Goal: Task Accomplishment & Management: Use online tool/utility

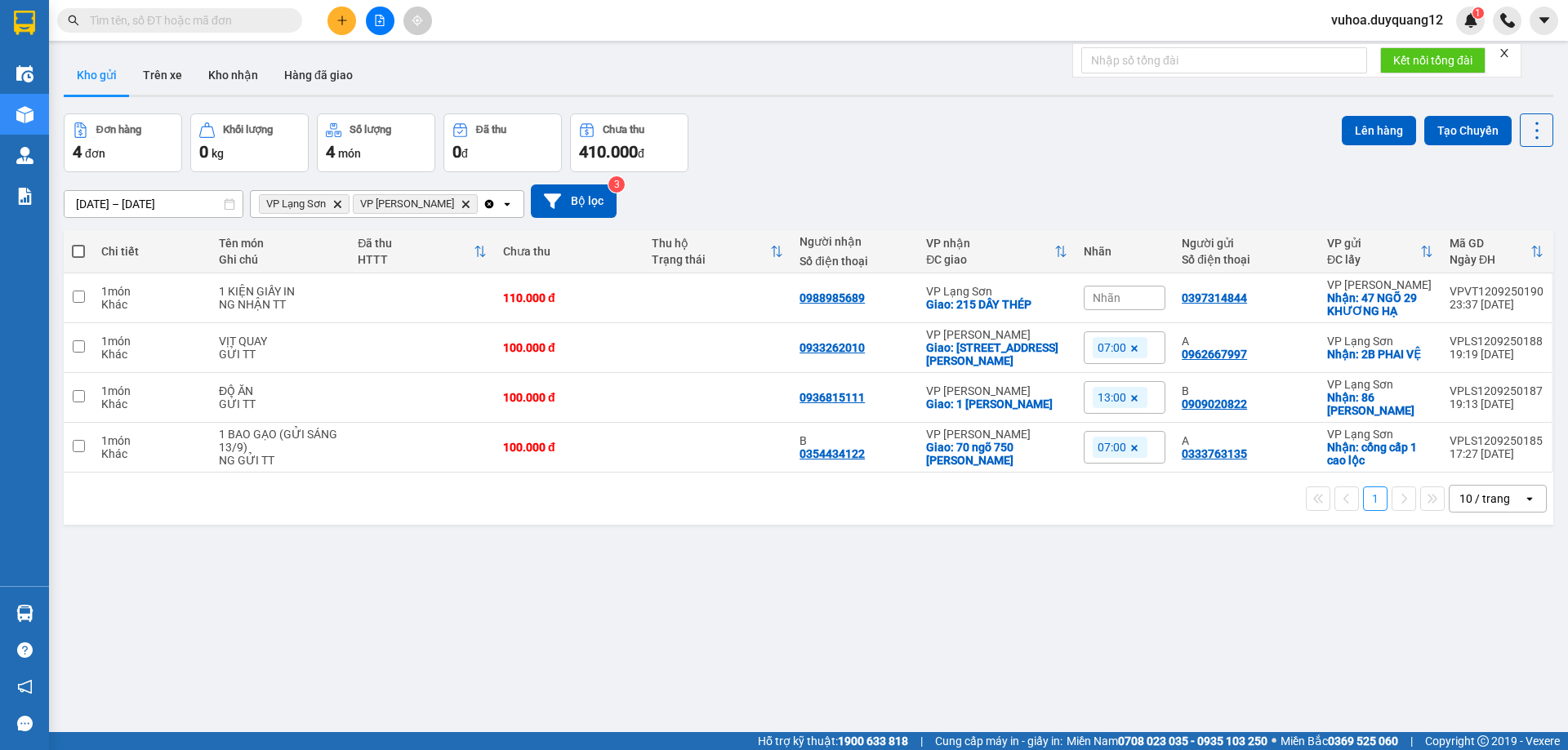
click at [268, 22] on input "text" at bounding box center [186, 20] width 193 height 18
paste input "0988118256"
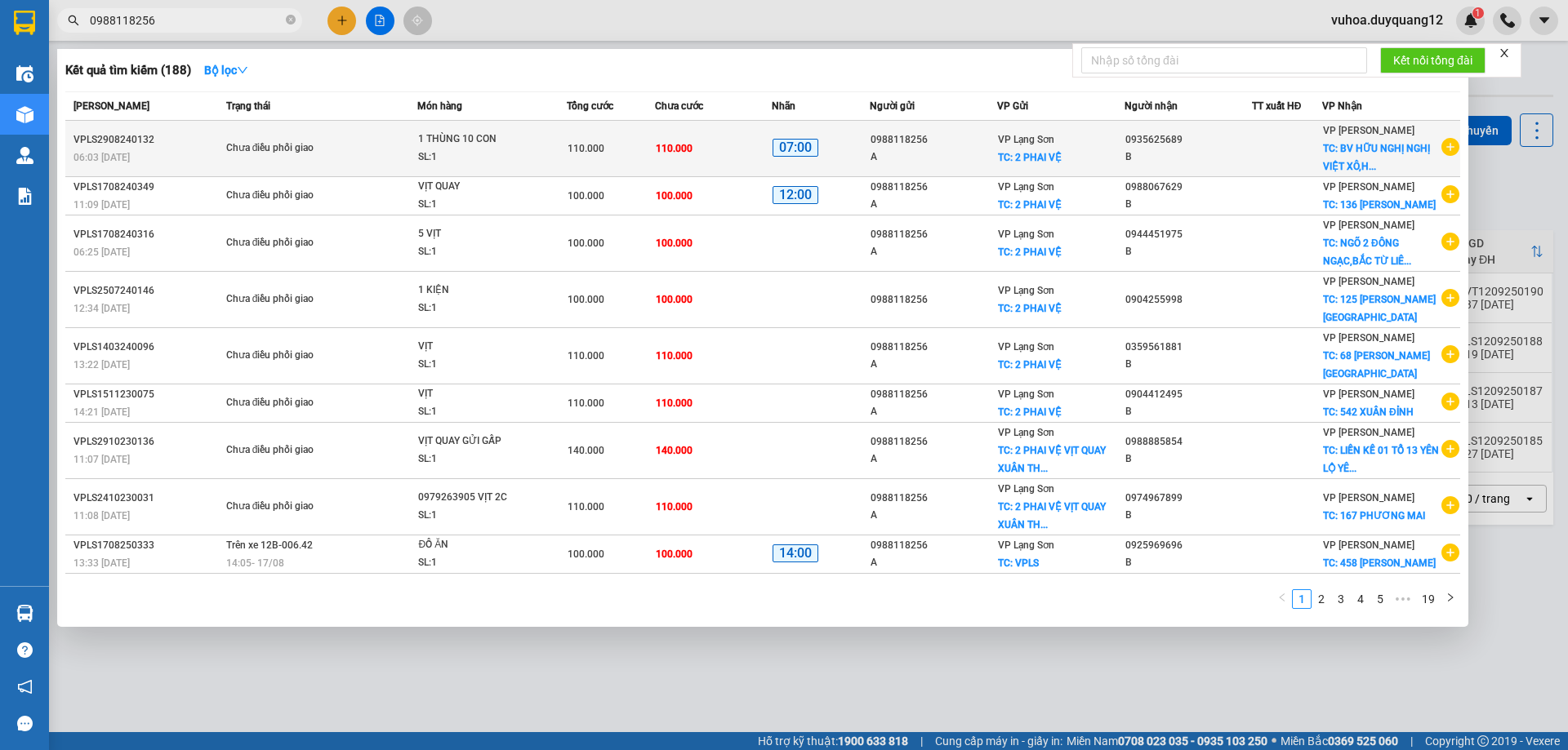
type input "0988118256"
drag, startPoint x: 1441, startPoint y: 148, endPoint x: 1435, endPoint y: 158, distance: 11.7
click at [1441, 150] on icon "plus-circle" at bounding box center [1449, 146] width 18 height 18
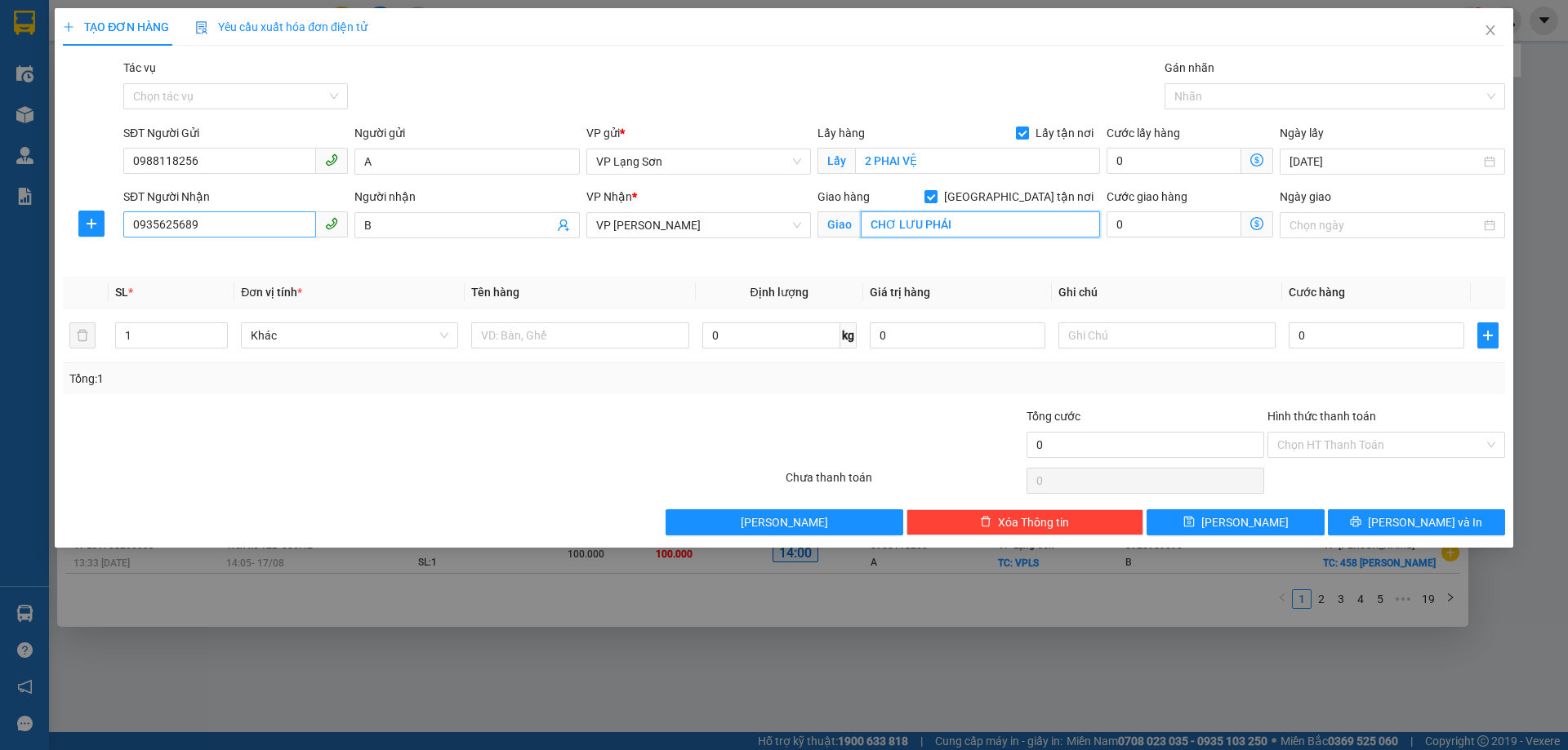
type input "CHƠ LƯU PHÁI"
drag, startPoint x: 192, startPoint y: 225, endPoint x: 29, endPoint y: 236, distance: 163.4
click at [29, 236] on div "TẠO ĐƠN HÀNG Yêu cầu xuất hóa đơn điện tử Transit Pickup Surcharge Ids Transit …" at bounding box center [784, 375] width 1568 height 750
type input "0975929176"
click at [1370, 341] on input "0" at bounding box center [1375, 335] width 175 height 26
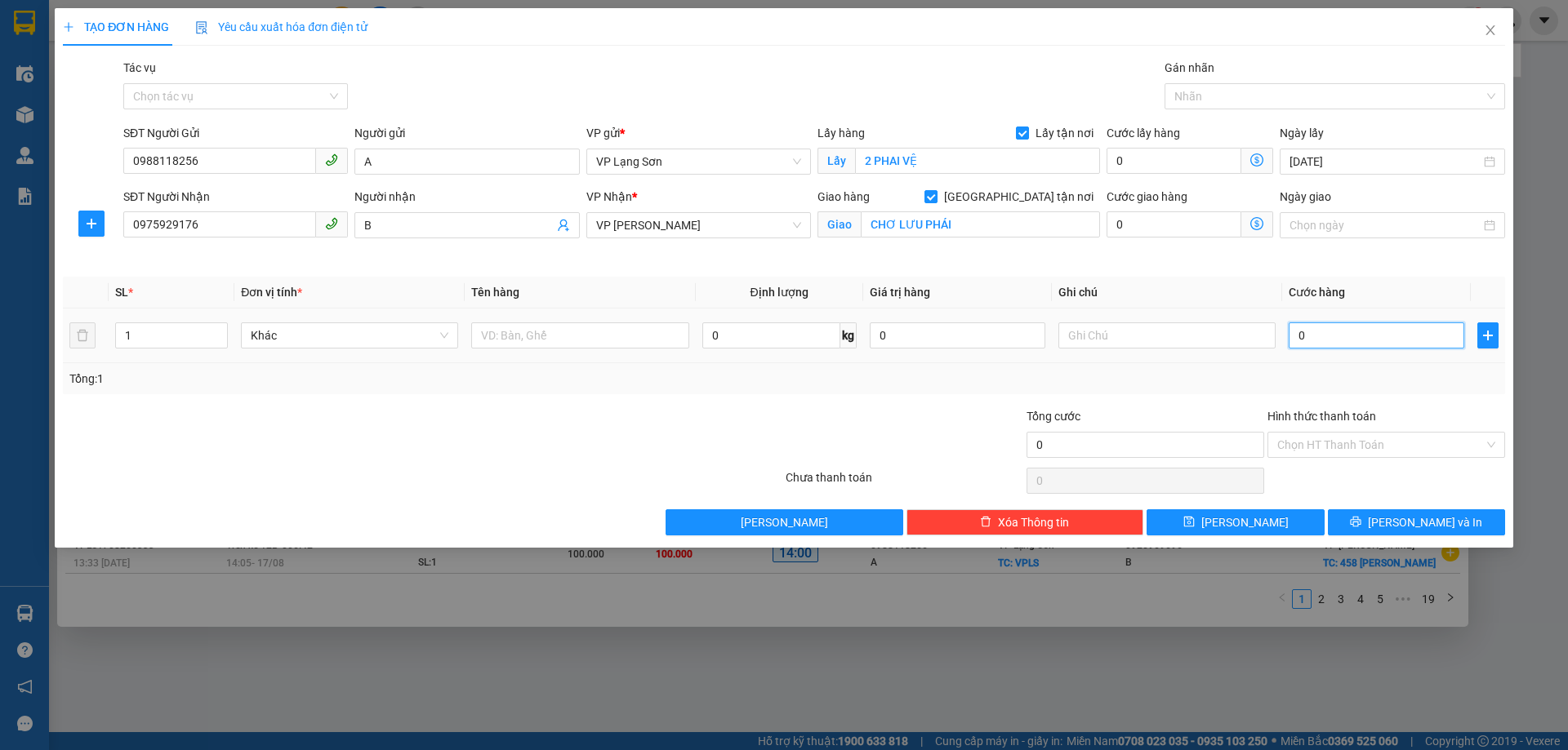
type input "1"
type input "11"
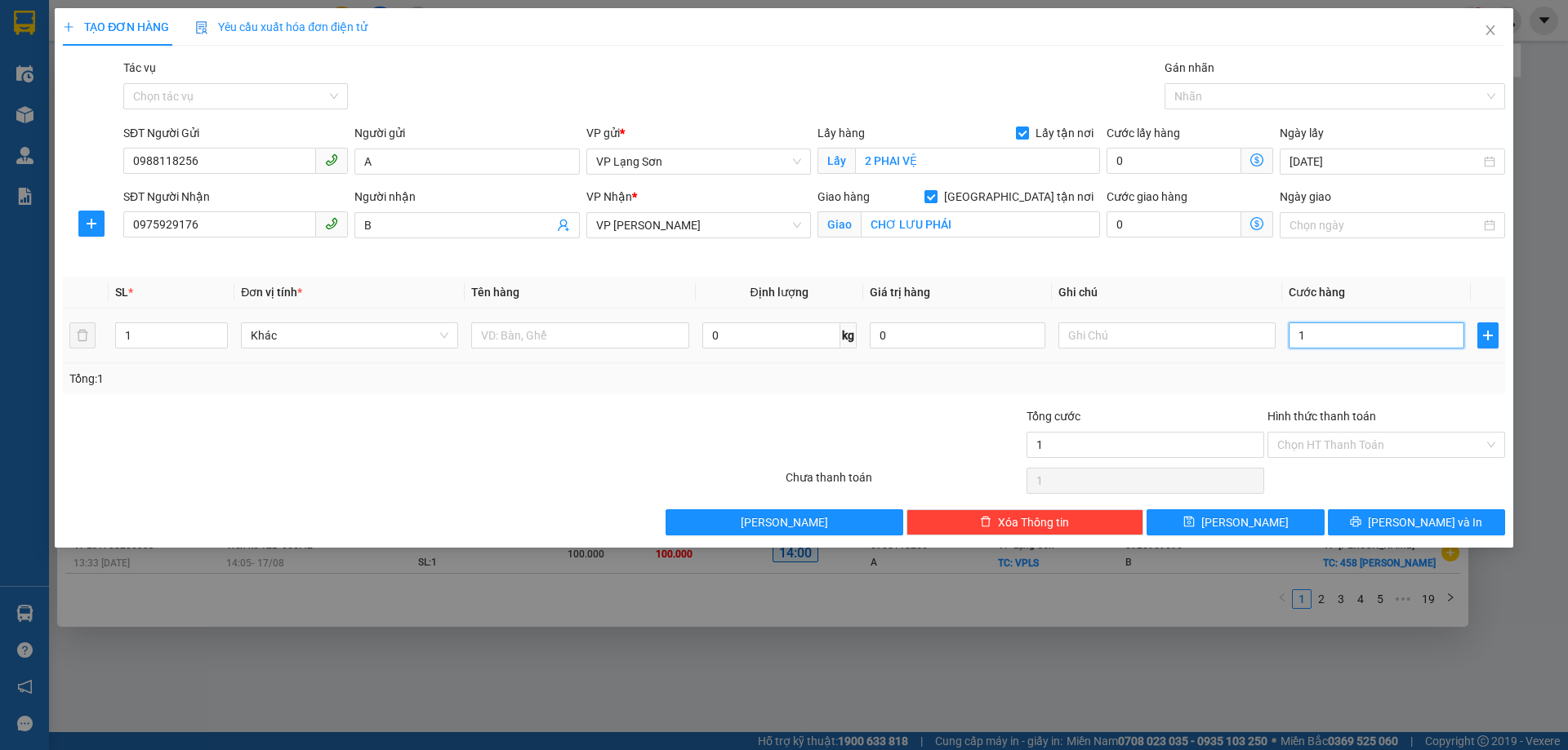
type input "11"
type input "110"
type input "110.000"
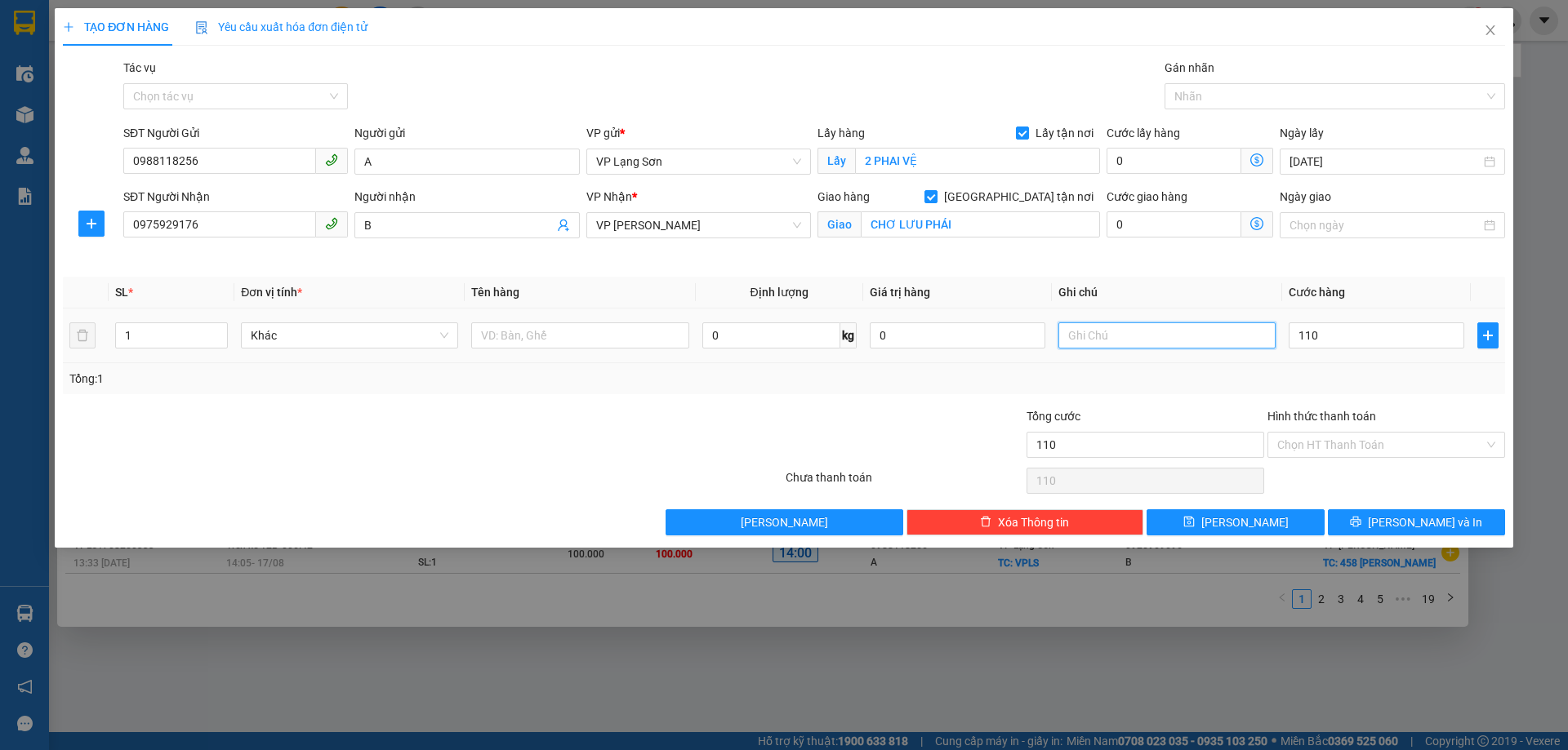
type input "110.000"
click at [1098, 330] on input "text" at bounding box center [1167, 335] width 217 height 26
type input "NG NHẬN TT"
click at [477, 338] on input "text" at bounding box center [580, 335] width 217 height 26
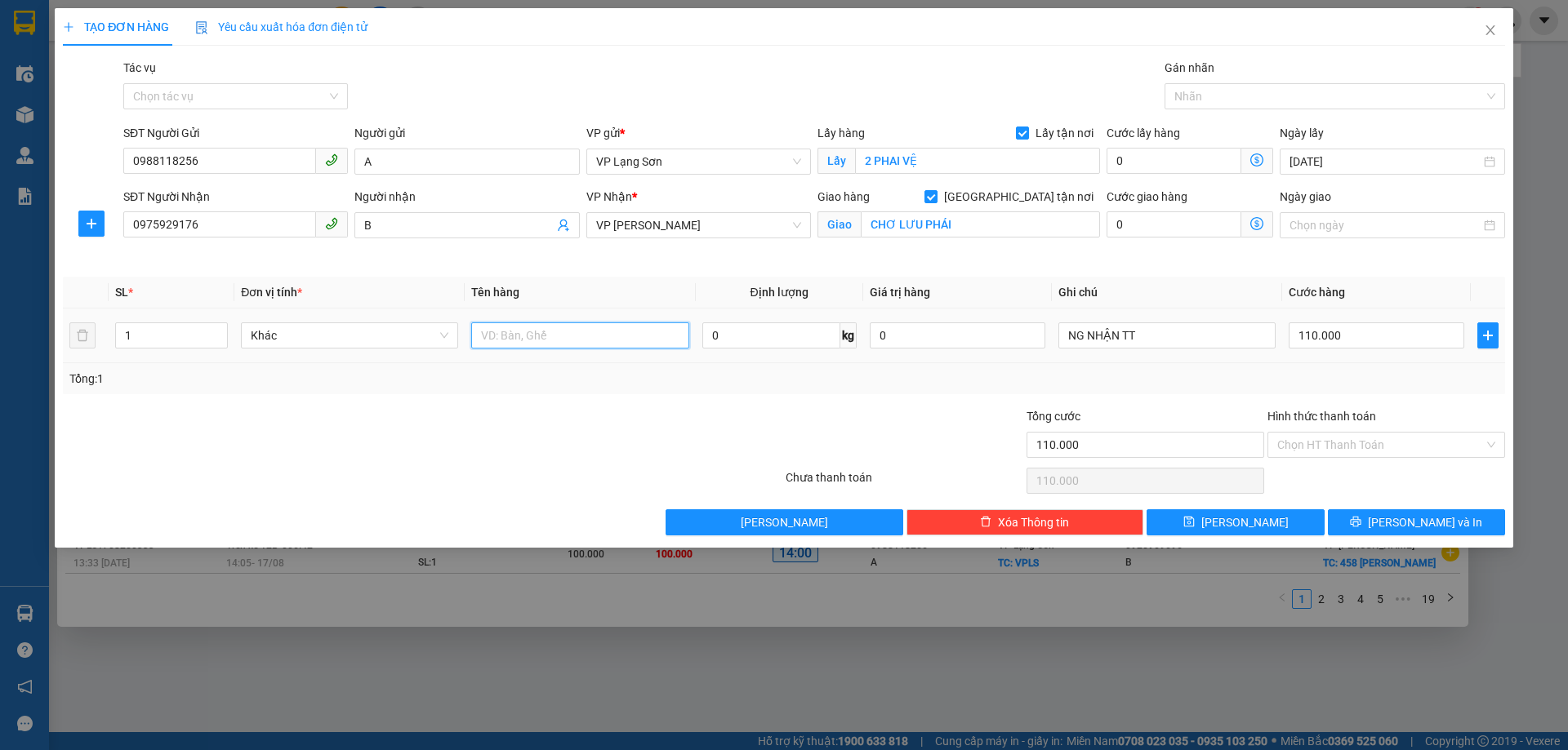
type input "D"
type input "ĐỒ ĂN"
click at [1262, 530] on button "[PERSON_NAME]" at bounding box center [1235, 522] width 177 height 26
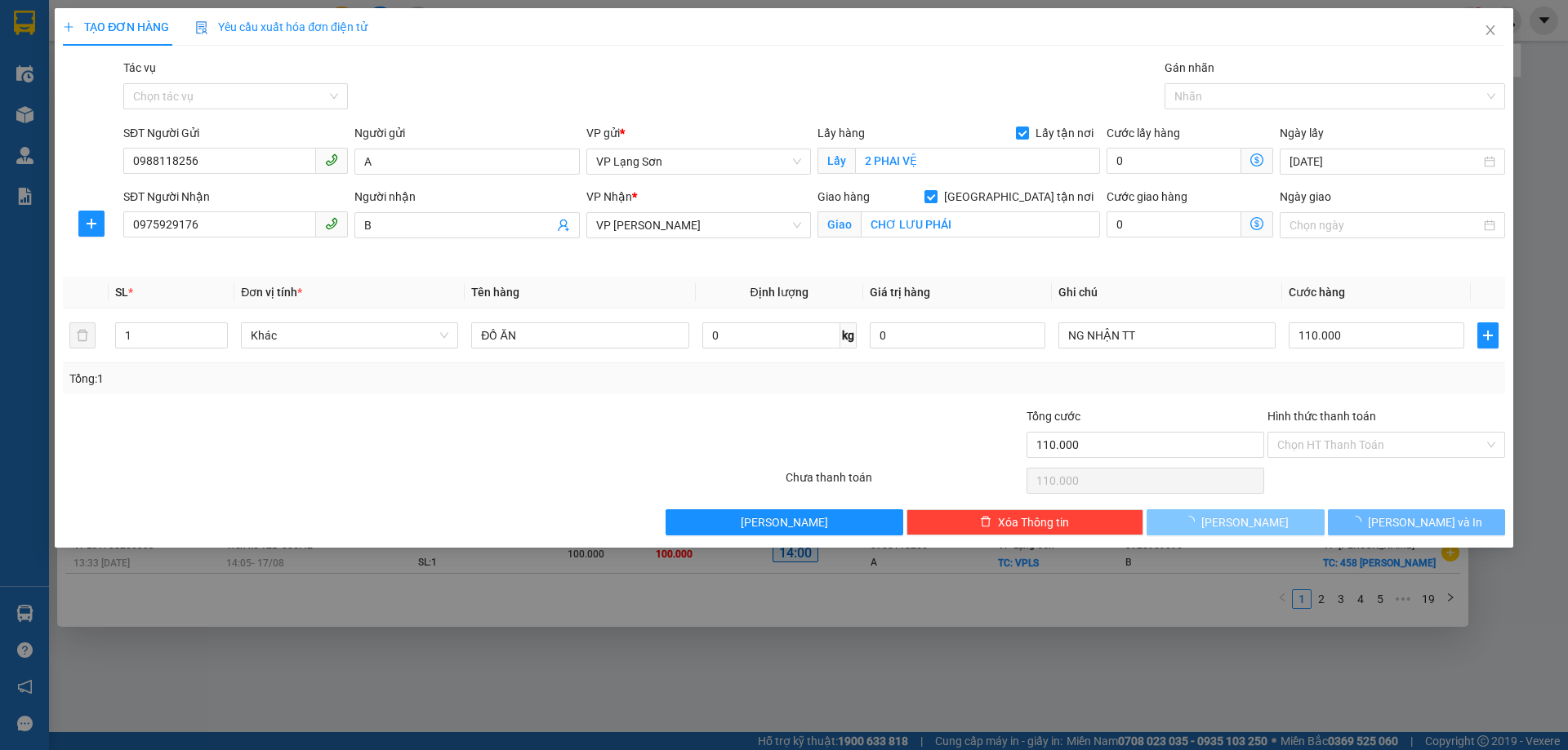
checkbox input "false"
type input "0"
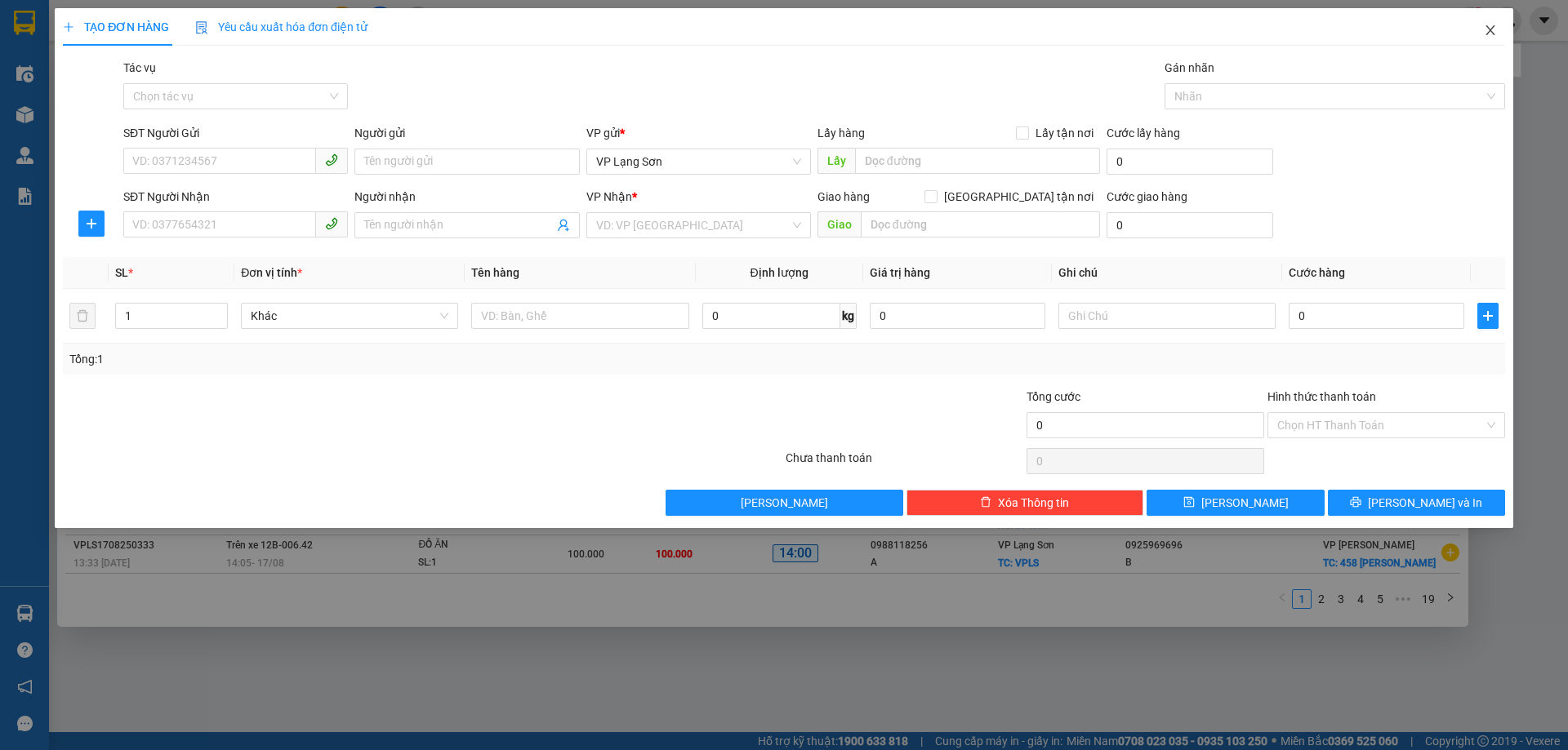
click at [1491, 27] on icon "close" at bounding box center [1490, 30] width 13 height 13
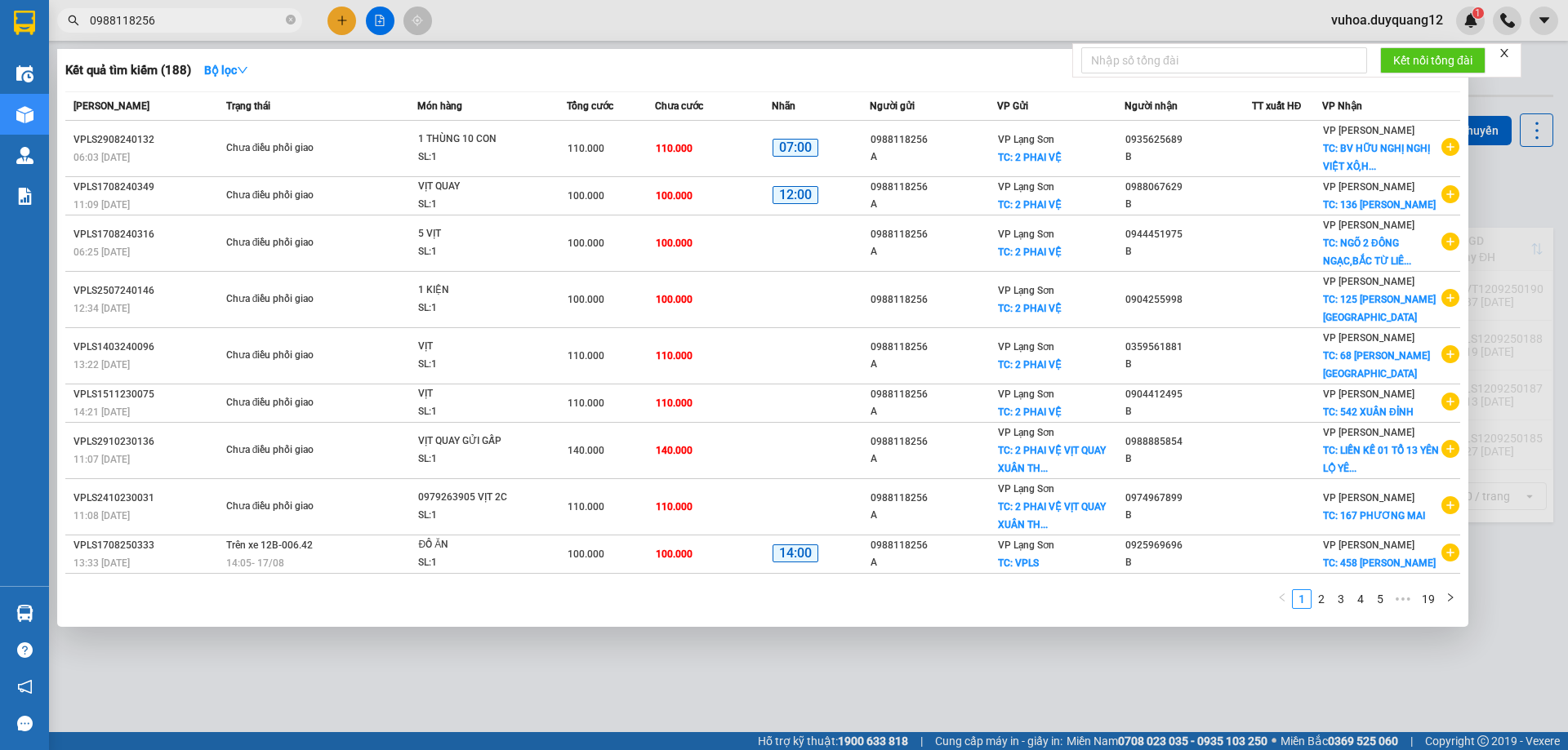
click at [1514, 593] on div at bounding box center [784, 375] width 1568 height 750
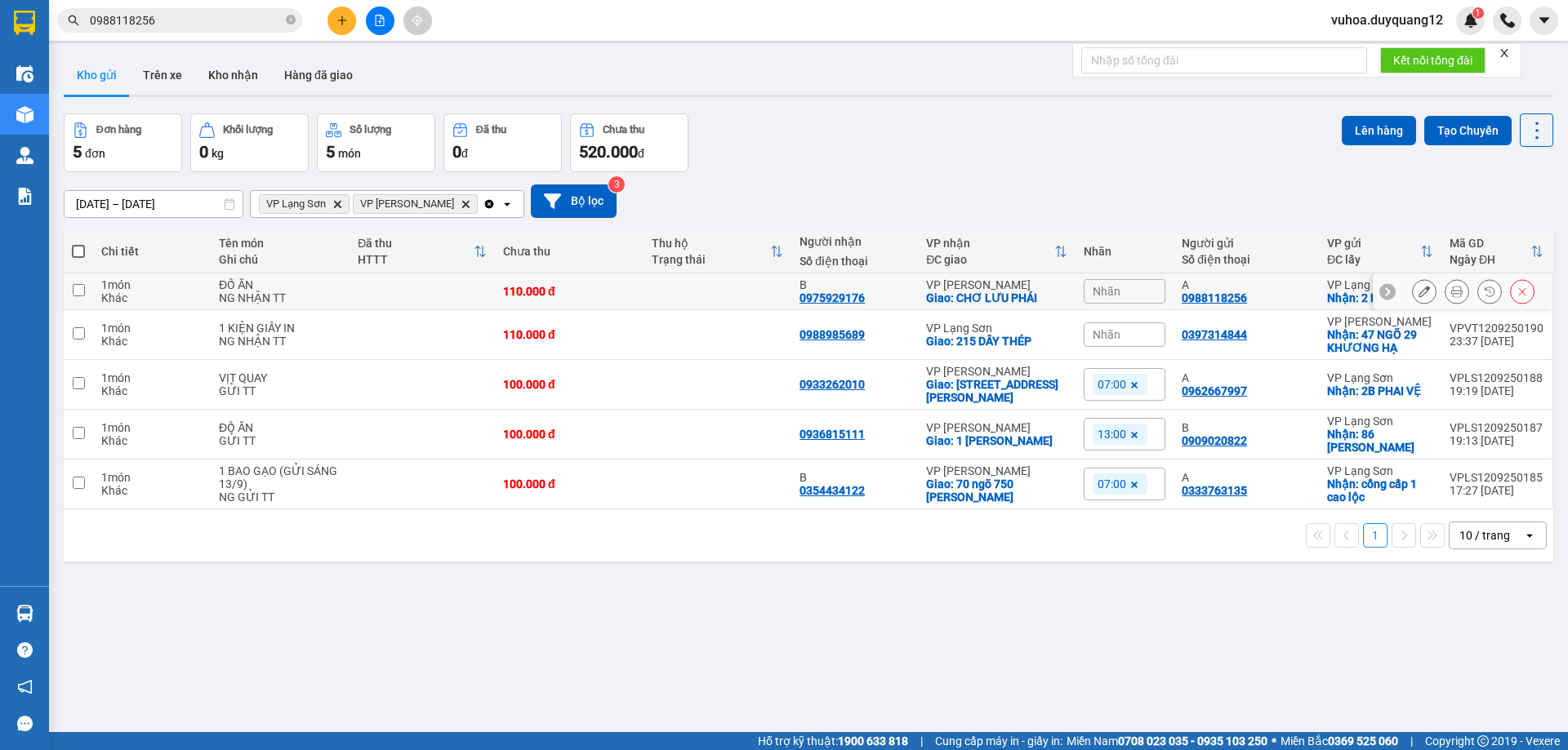
click at [1382, 290] on icon at bounding box center [1387, 291] width 11 height 11
drag, startPoint x: 1175, startPoint y: 297, endPoint x: 1378, endPoint y: 296, distance: 203.0
click at [1413, 301] on tr "1 món Khác ĐỒ ĂN NG NHẬN TT 110.000 đ B 0975929176 VP [PERSON_NAME]: CHƠ LƯU PH…" at bounding box center [808, 291] width 1489 height 37
checkbox input "true"
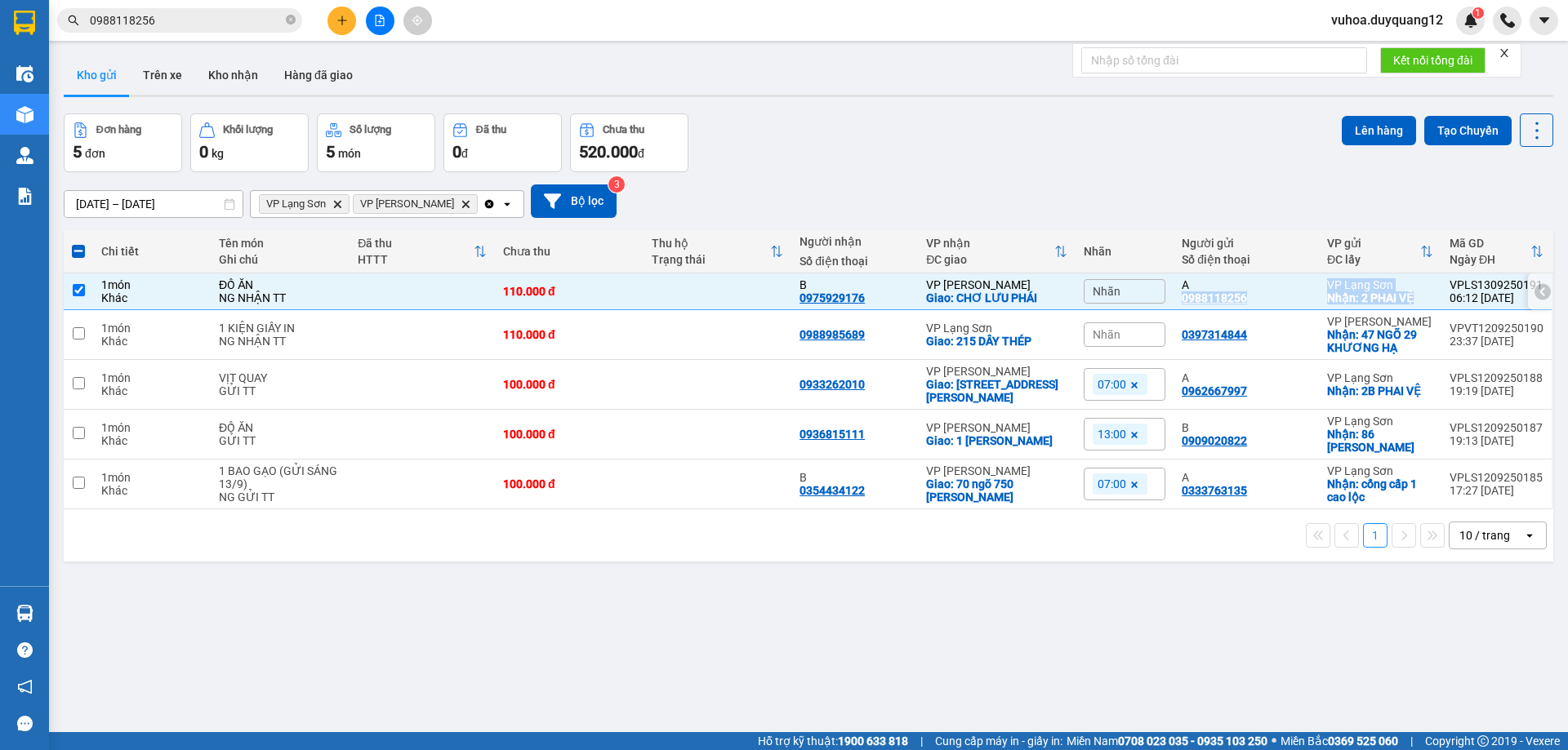
copy tr "0988118256 VP Lạng Sơn Nhận: 2 PHAI VỆ"
click at [337, 28] on button at bounding box center [342, 21] width 29 height 29
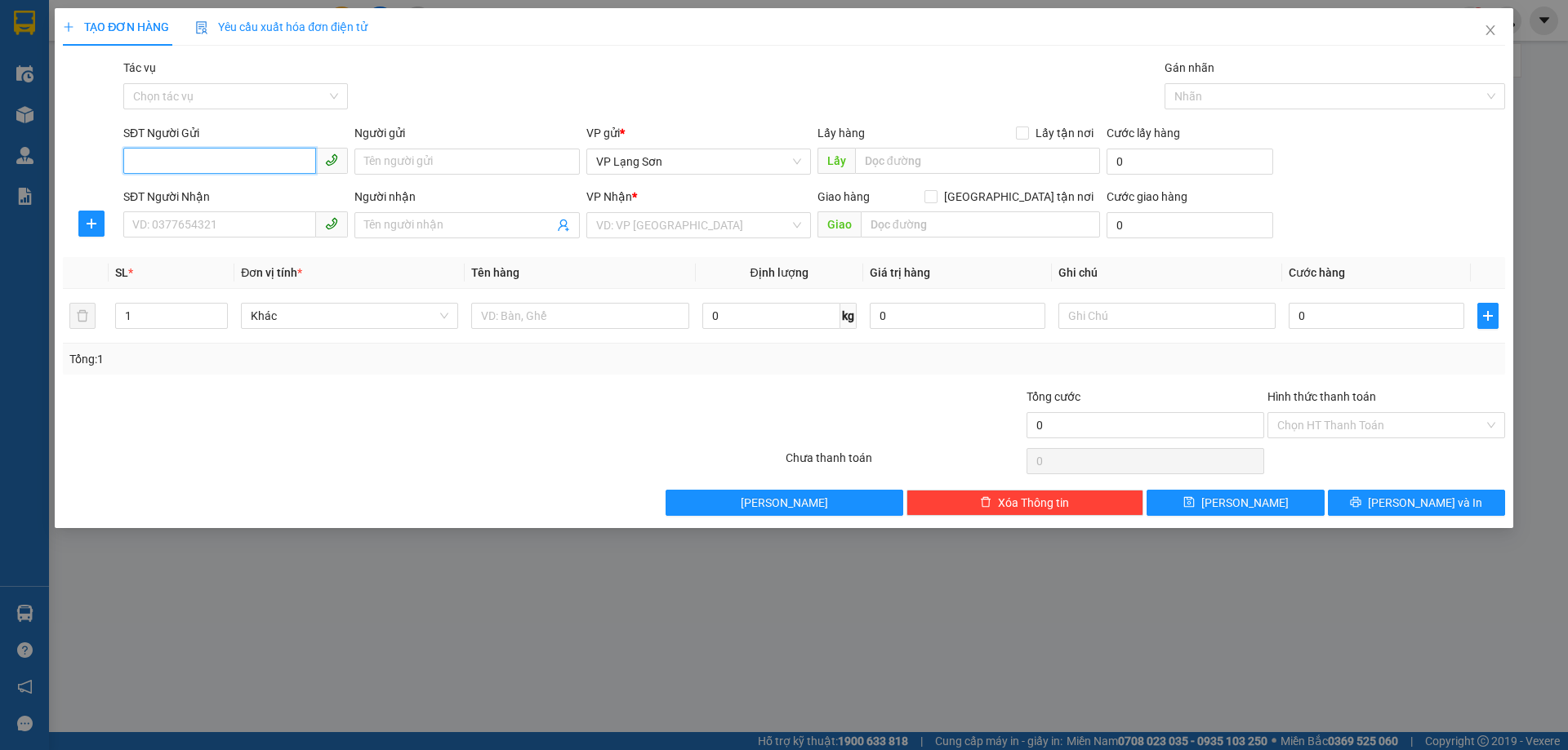
click at [195, 167] on input "SĐT Người Gửi" at bounding box center [220, 161] width 193 height 26
paste input "0984068688"
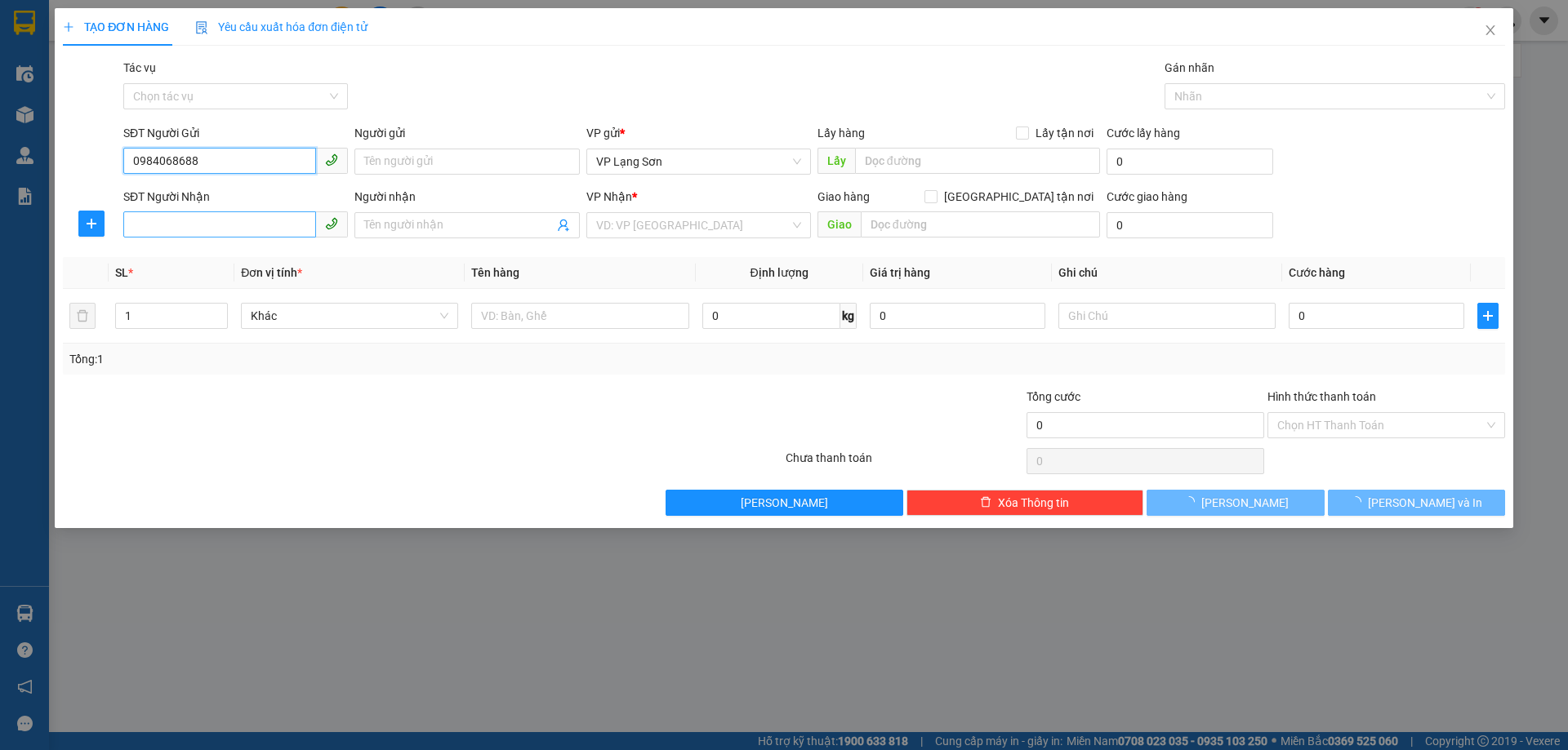
type input "0984068688"
click at [177, 229] on input "SĐT Người Nhận" at bounding box center [220, 225] width 193 height 26
paste input "0984068688"
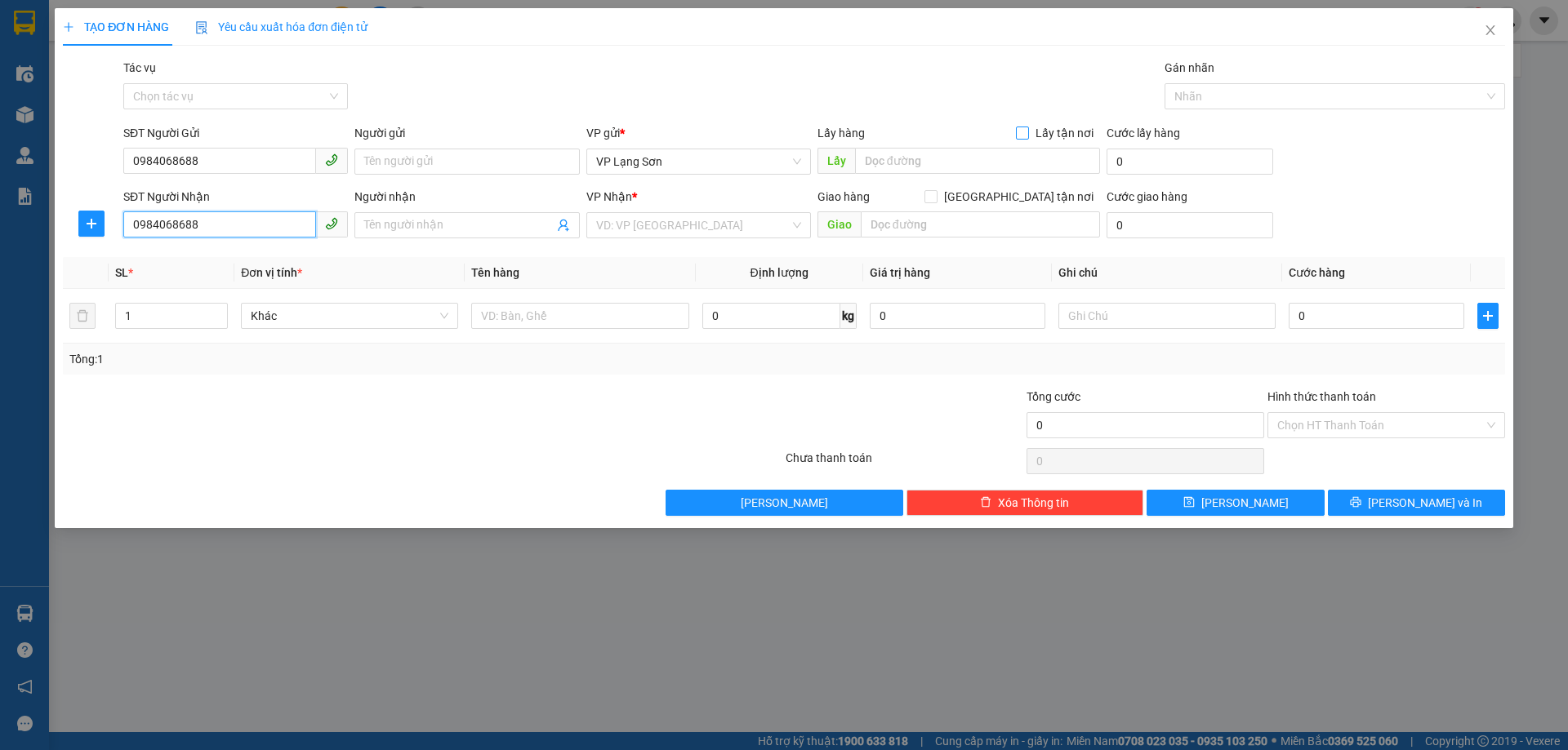
type input "0984068688"
click at [1028, 131] on input "Lấy tận nơi" at bounding box center [1021, 132] width 11 height 11
checkbox input "true"
click at [983, 168] on input "text" at bounding box center [977, 161] width 244 height 26
type input "VPHN"
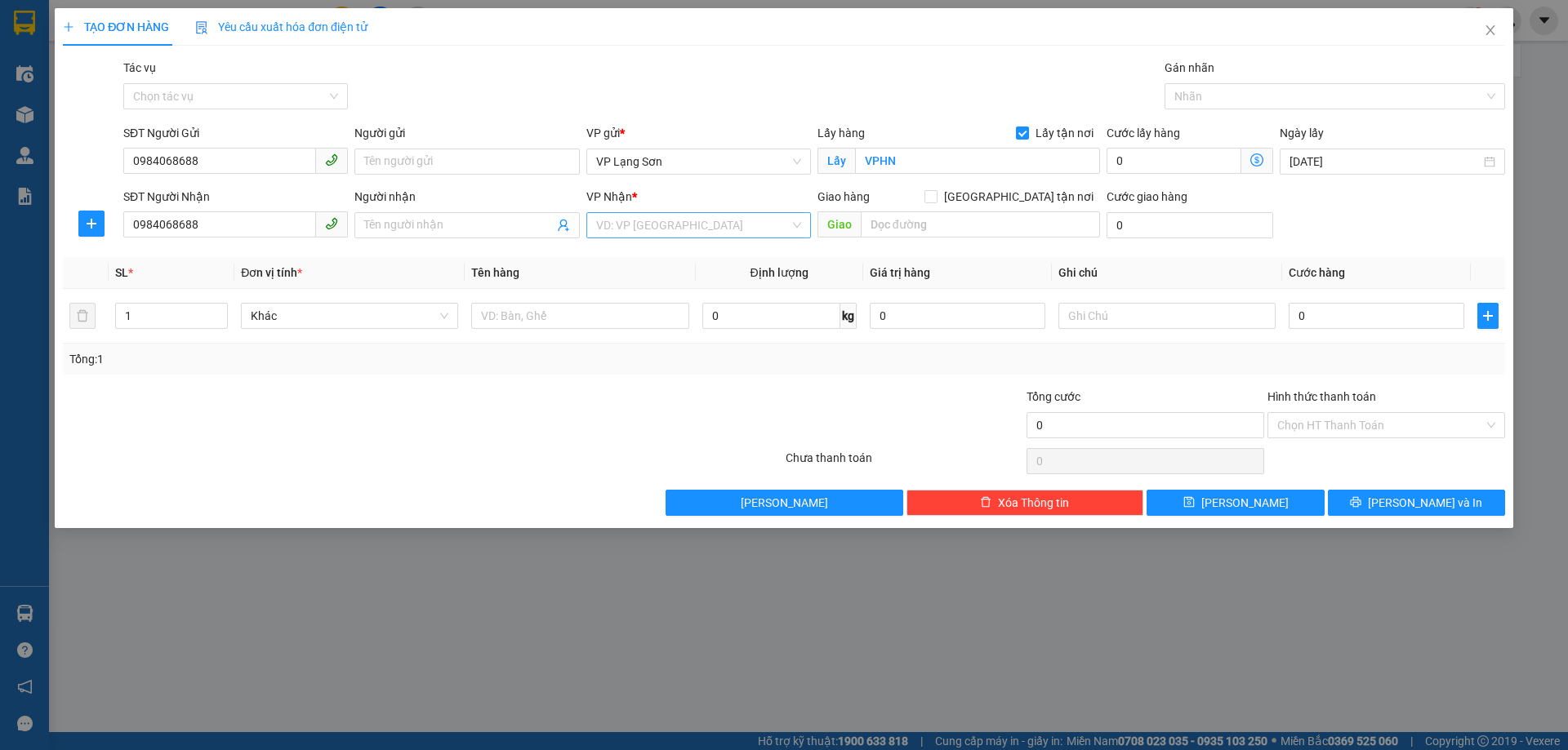
click at [658, 228] on input "search" at bounding box center [692, 226] width 194 height 24
click at [652, 282] on div "VP Lạng Sơn" at bounding box center [698, 284] width 205 height 18
click at [702, 162] on span "VP Lạng Sơn" at bounding box center [698, 162] width 205 height 24
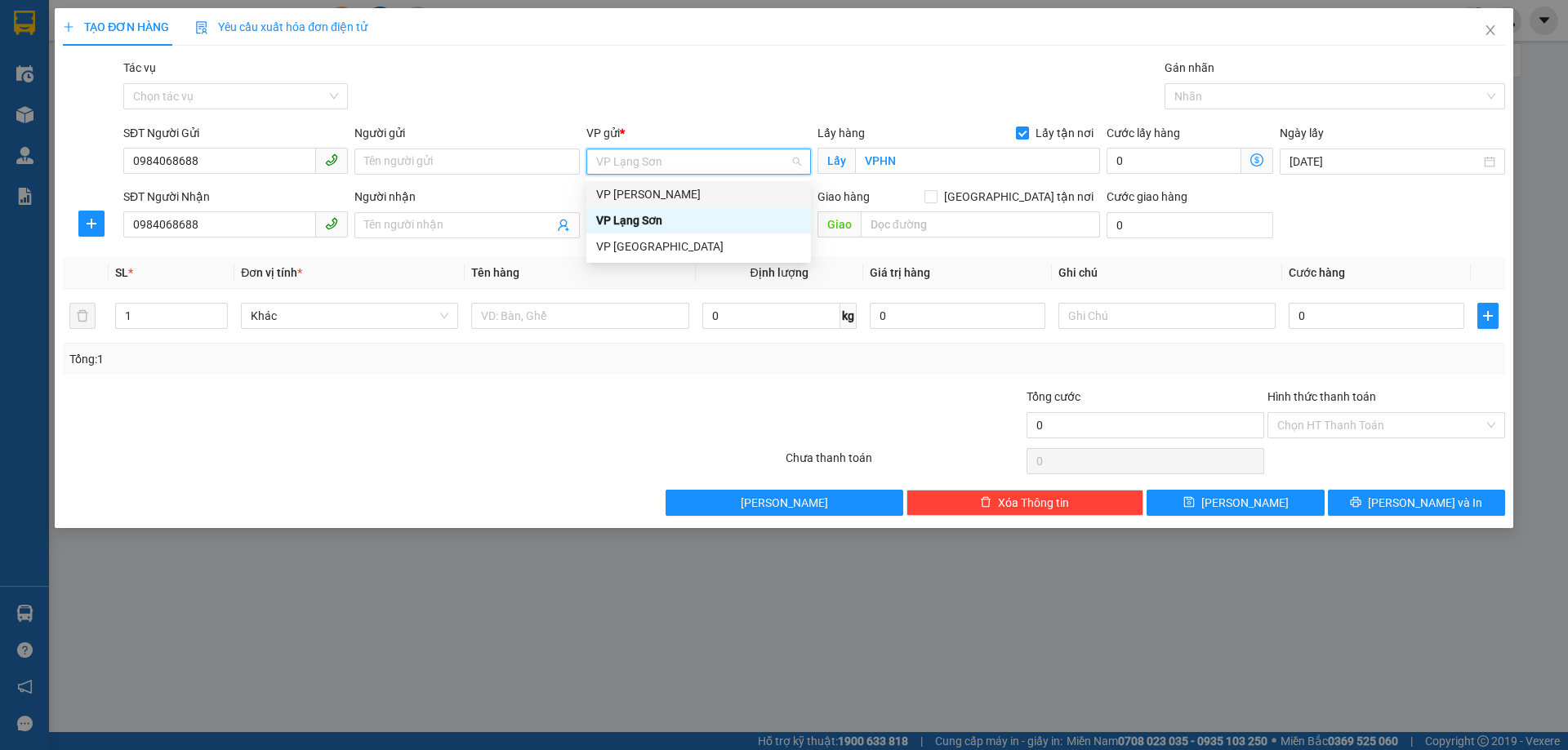
click at [672, 194] on div "VP [PERSON_NAME]" at bounding box center [698, 194] width 205 height 18
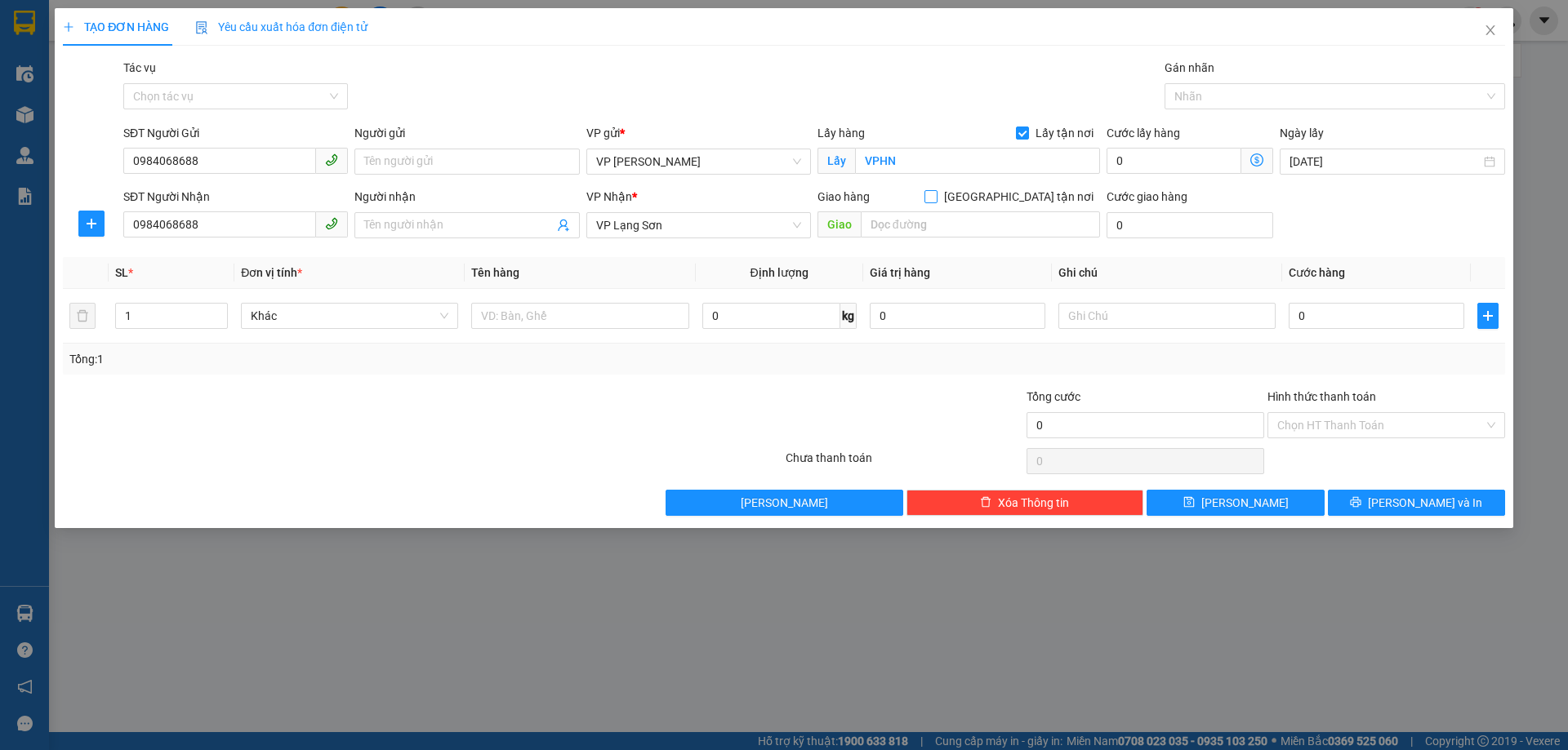
click at [936, 197] on input "[GEOGRAPHIC_DATA] tận nơi" at bounding box center [930, 196] width 11 height 11
checkbox input "true"
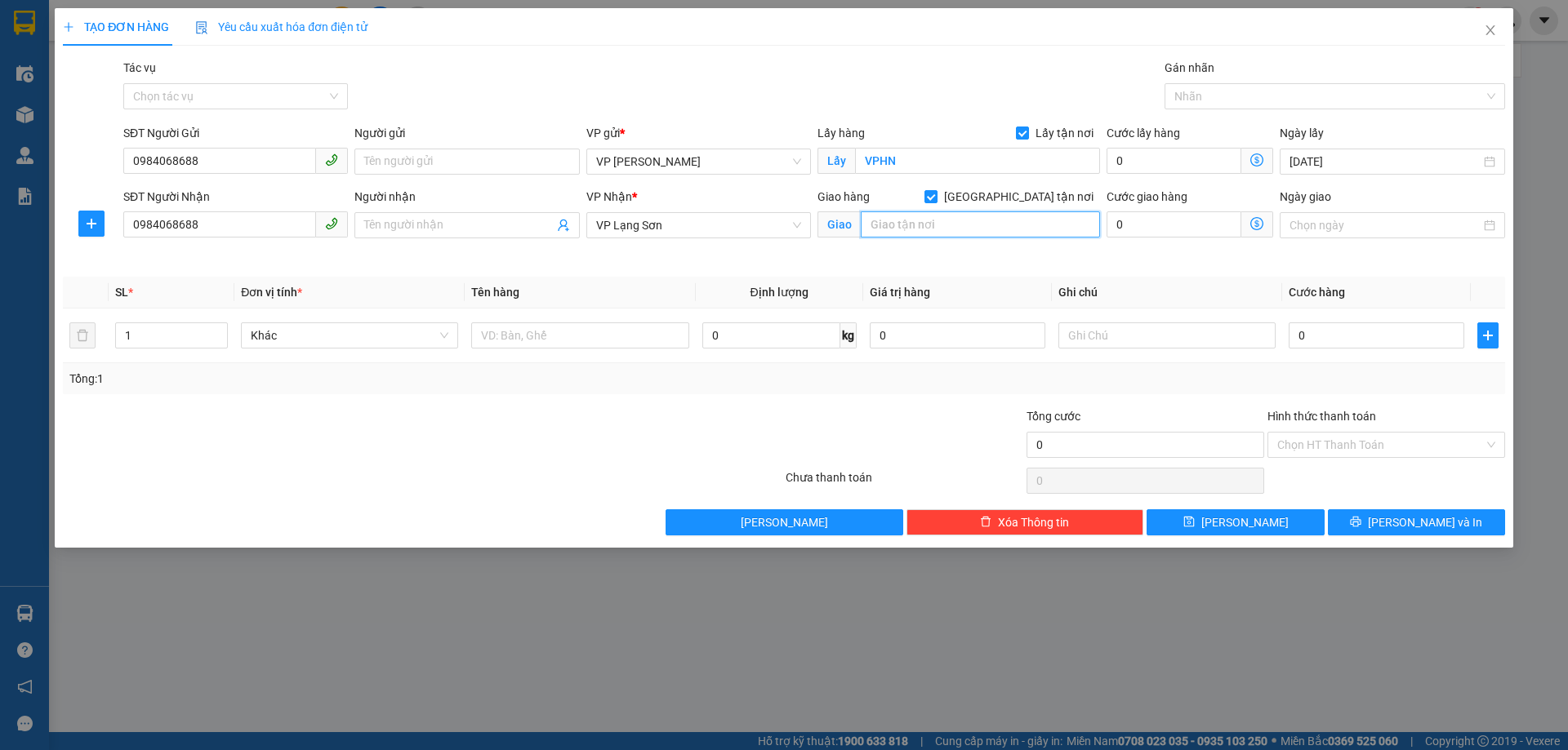
click at [935, 228] on input "text" at bounding box center [980, 225] width 239 height 26
type input "F"
type input "D"
type input "ĐỒNG ĐĂNG"
click at [1300, 341] on input "0" at bounding box center [1375, 335] width 175 height 26
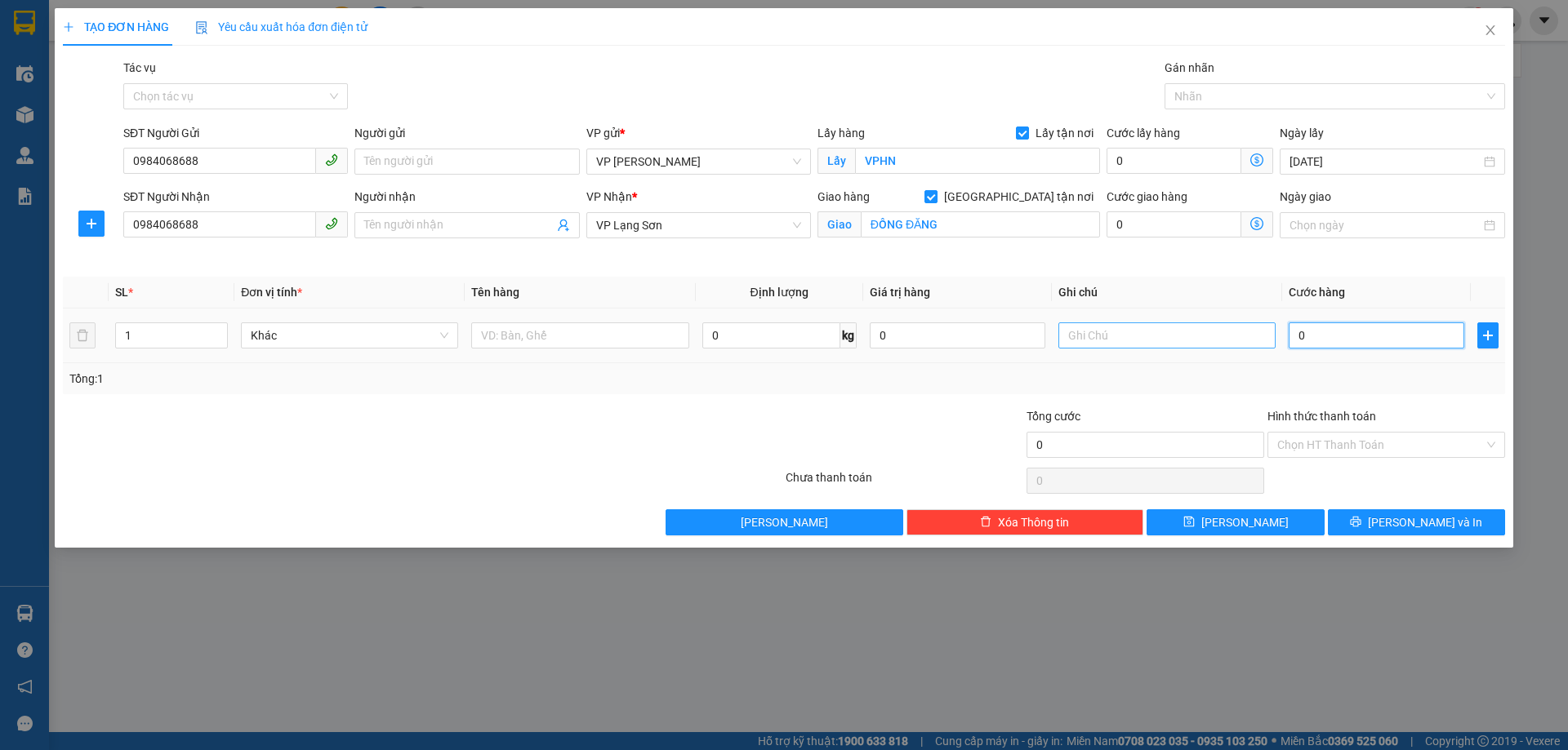
type input "1"
type input "12"
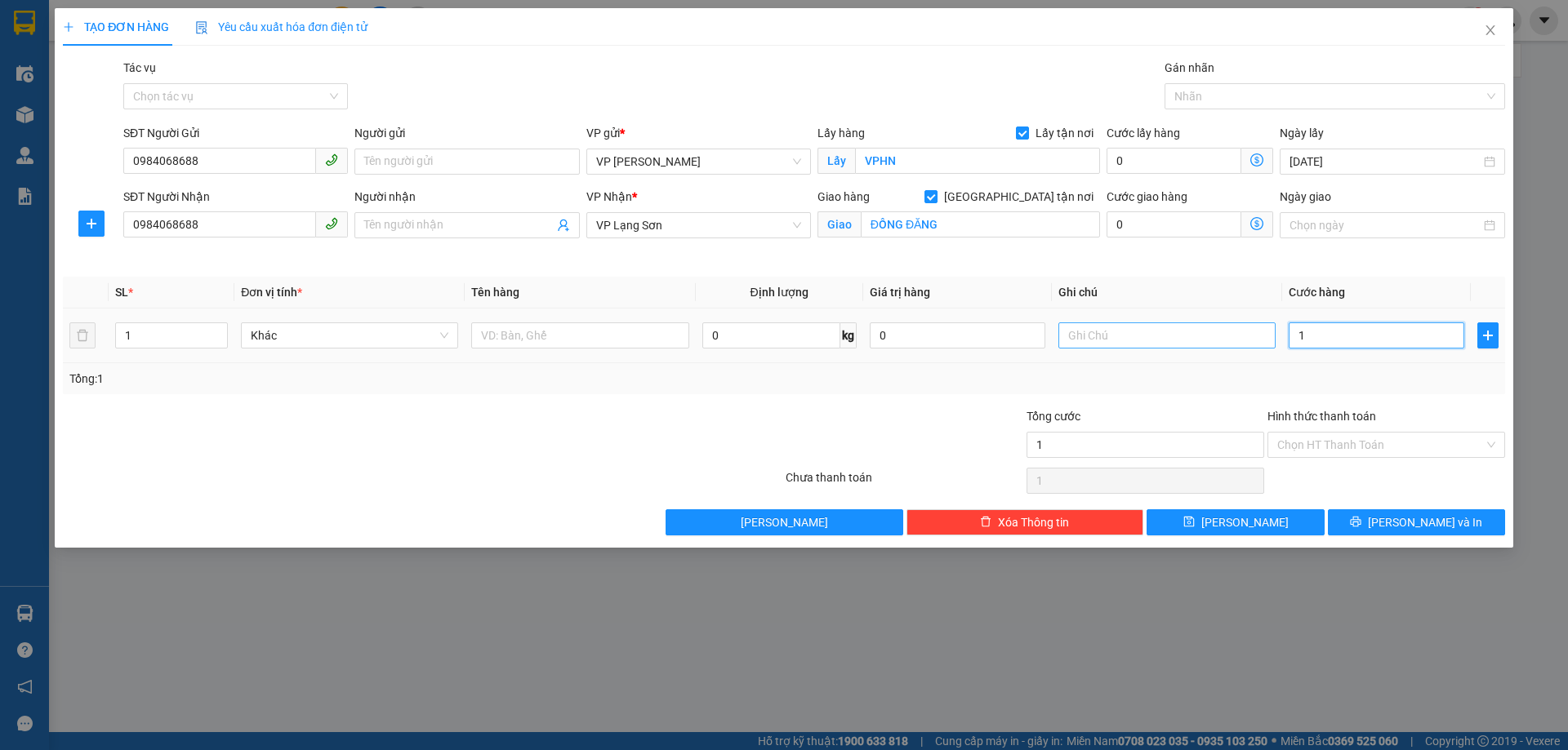
type input "12"
type input "120"
type input "120.000"
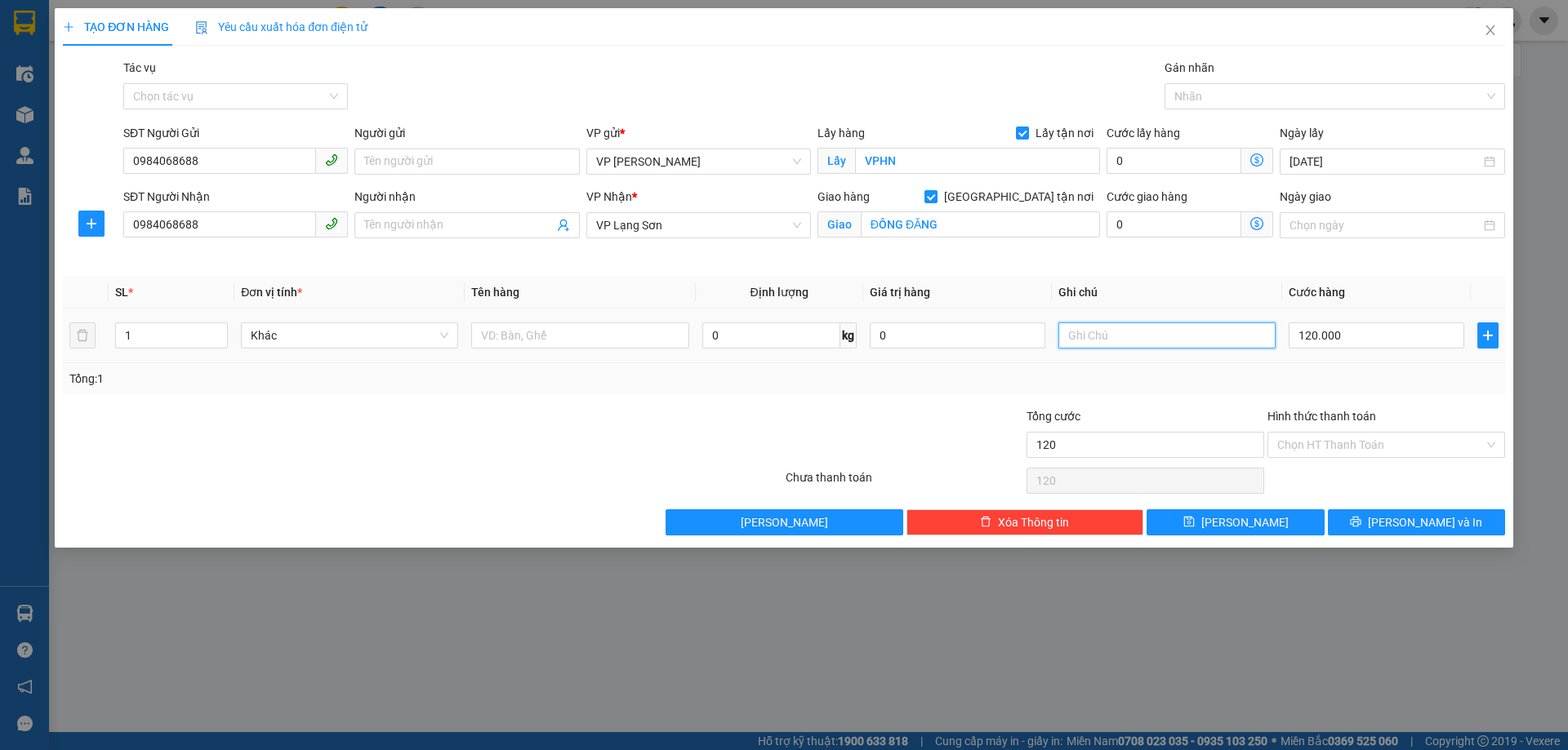
type input "120.000"
click at [1092, 337] on input "text" at bounding box center [1167, 335] width 217 height 26
type input "NG GỬI TT"
click at [534, 337] on input "text" at bounding box center [580, 335] width 217 height 26
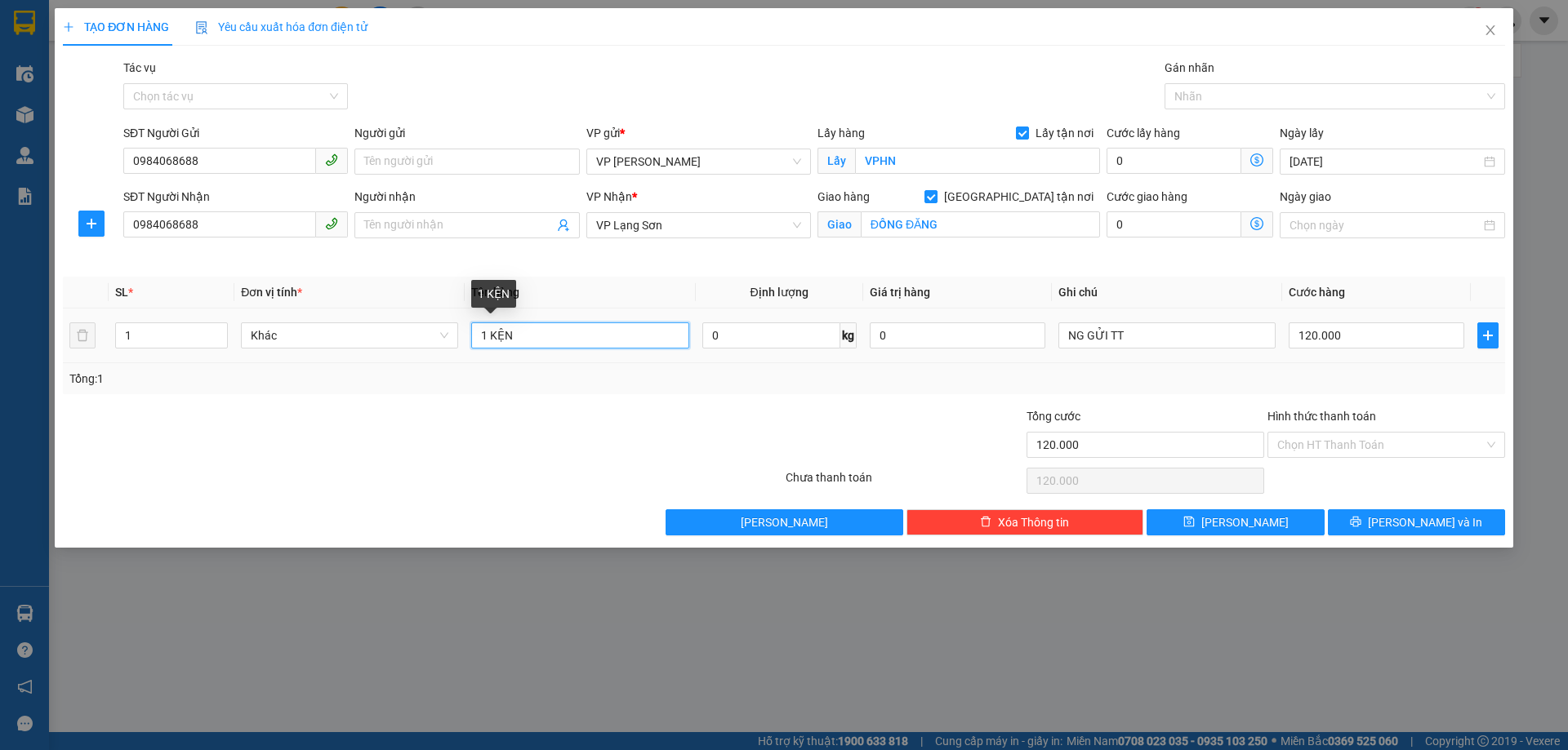
click at [497, 334] on input "1 KỆN" at bounding box center [580, 335] width 217 height 26
type input "1 KIỆN"
click at [1241, 523] on span "[PERSON_NAME]" at bounding box center [1244, 522] width 87 height 18
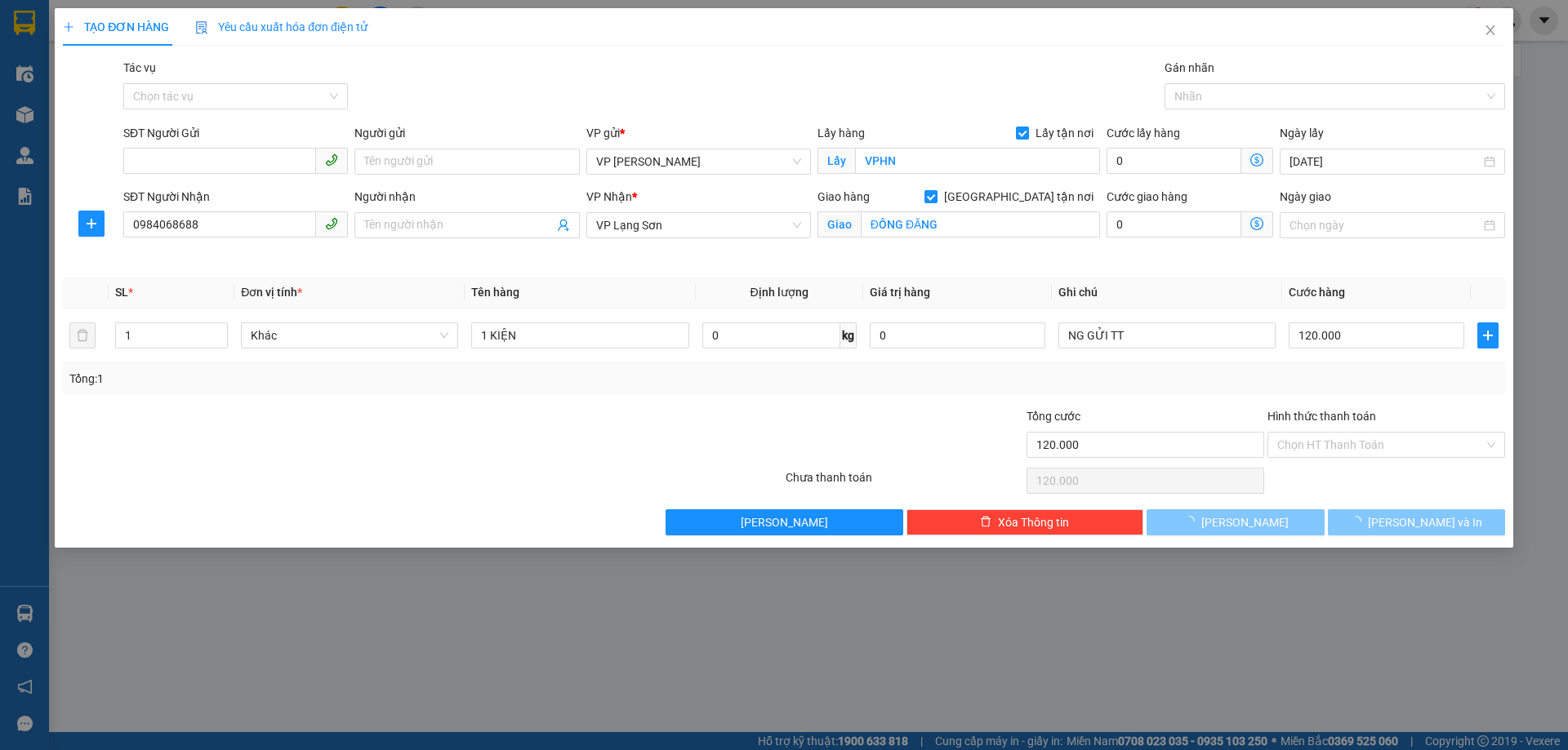
checkbox input "false"
type input "0"
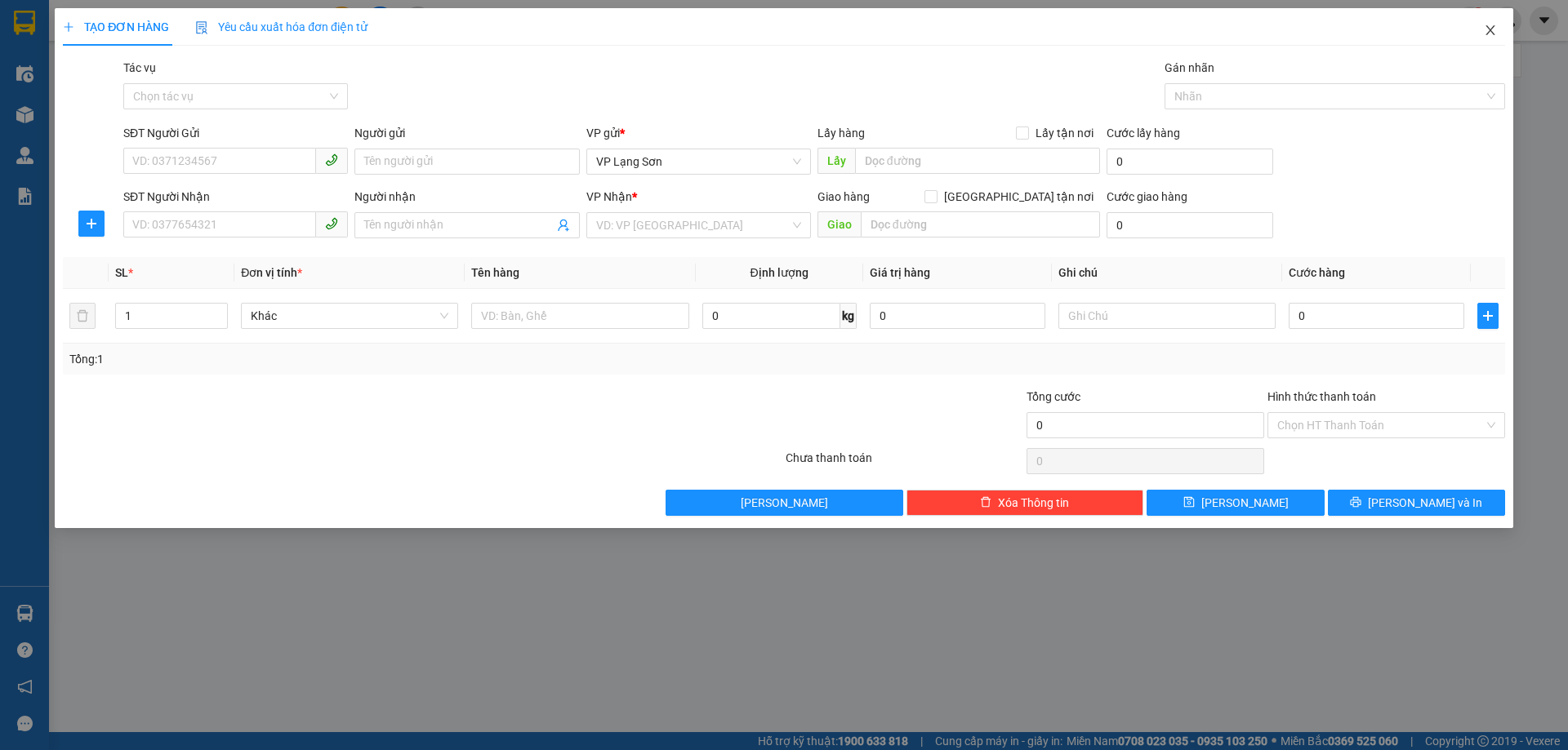
drag, startPoint x: 1495, startPoint y: 33, endPoint x: 1514, endPoint y: 22, distance: 22.0
click at [1497, 32] on span "Close" at bounding box center [1489, 31] width 46 height 46
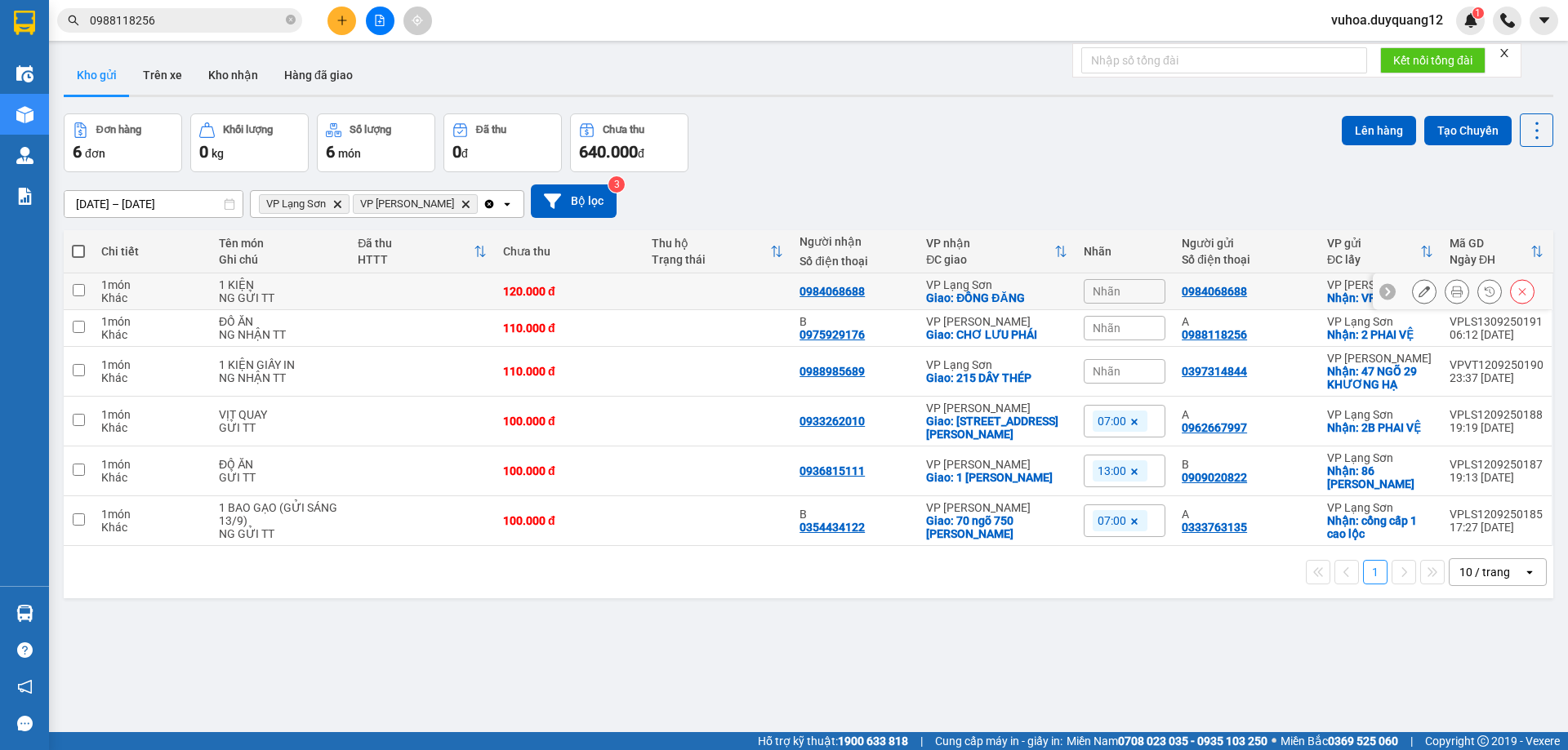
click at [79, 290] on input "checkbox" at bounding box center [79, 289] width 12 height 12
checkbox input "true"
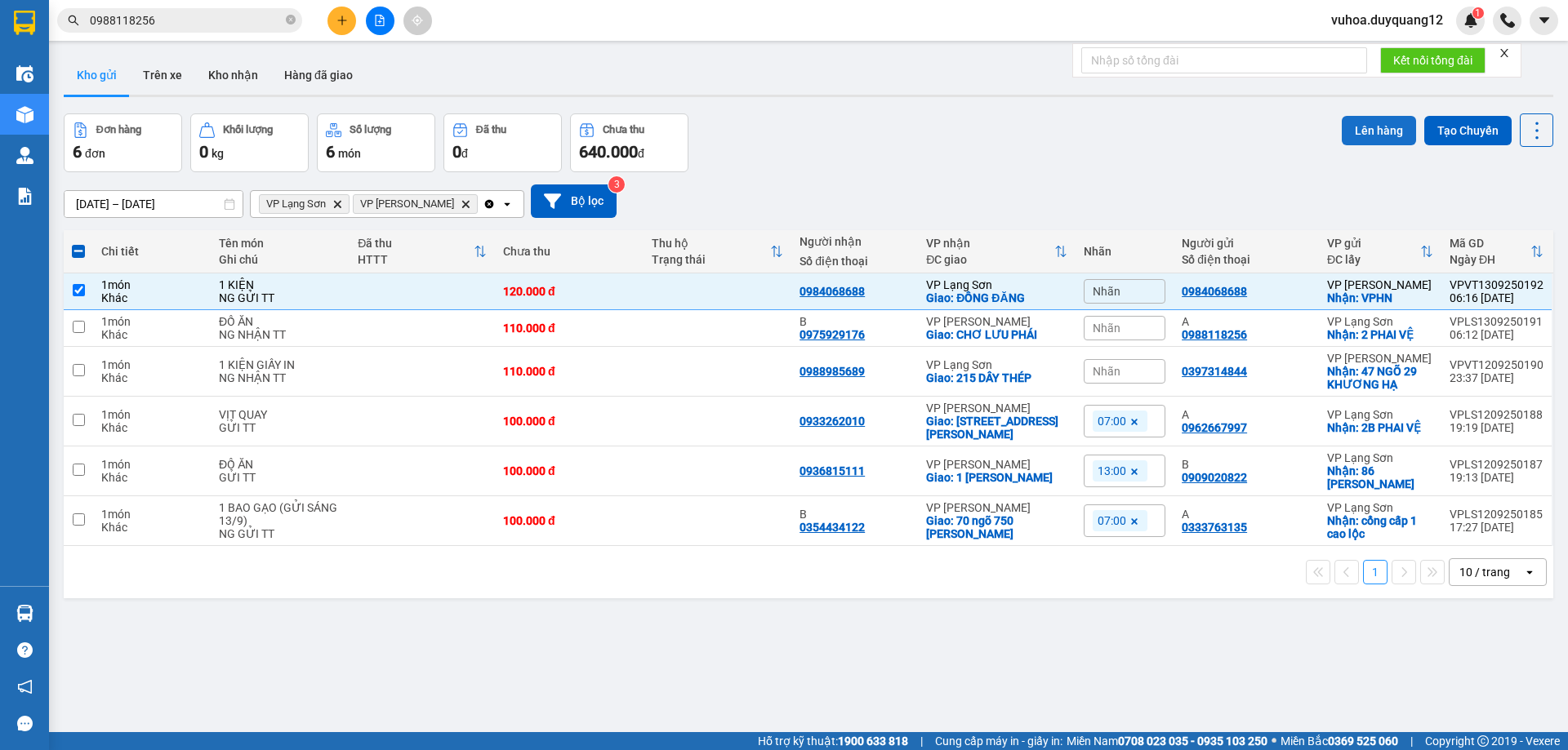
click at [1350, 138] on button "Lên hàng" at bounding box center [1378, 130] width 74 height 29
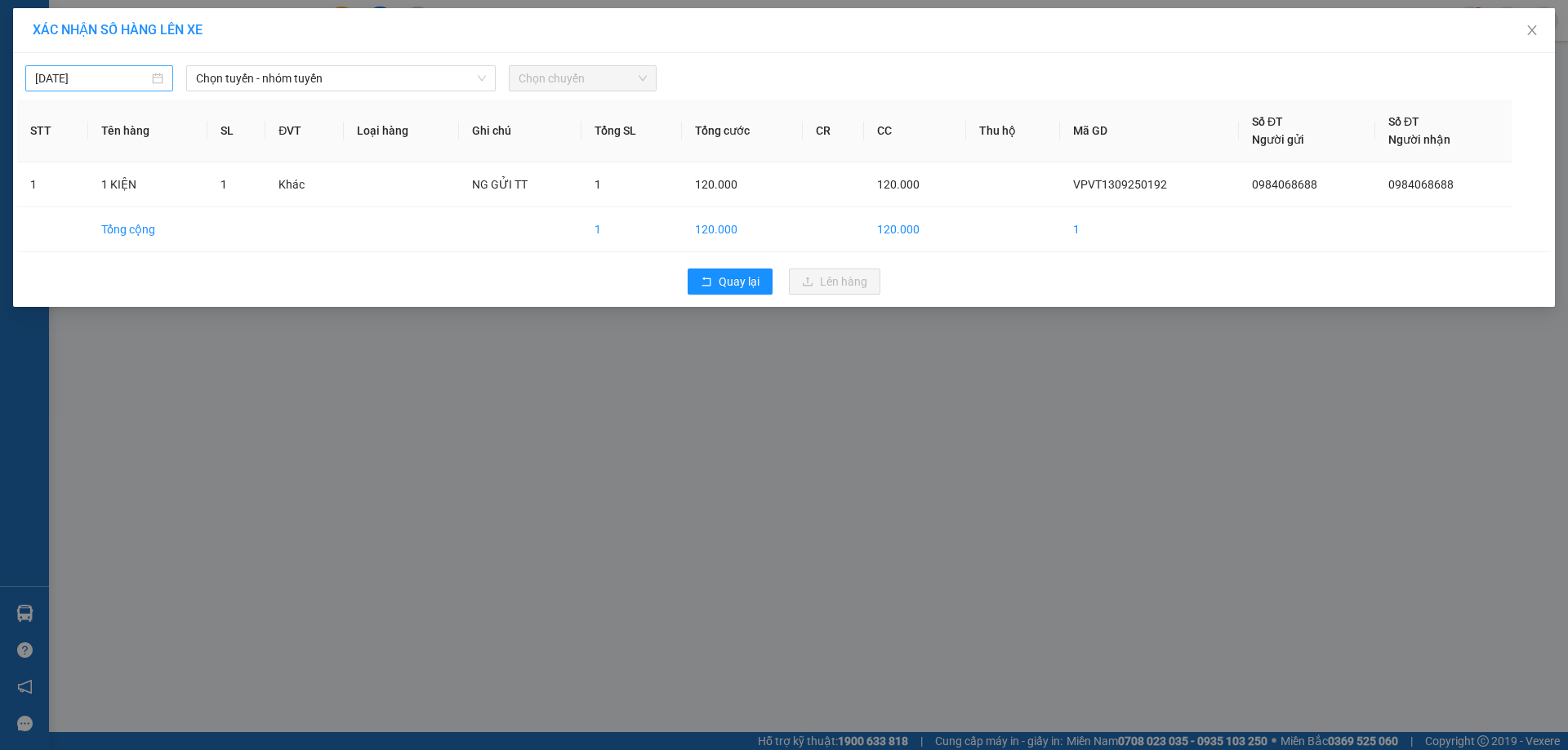
type input "[DATE]"
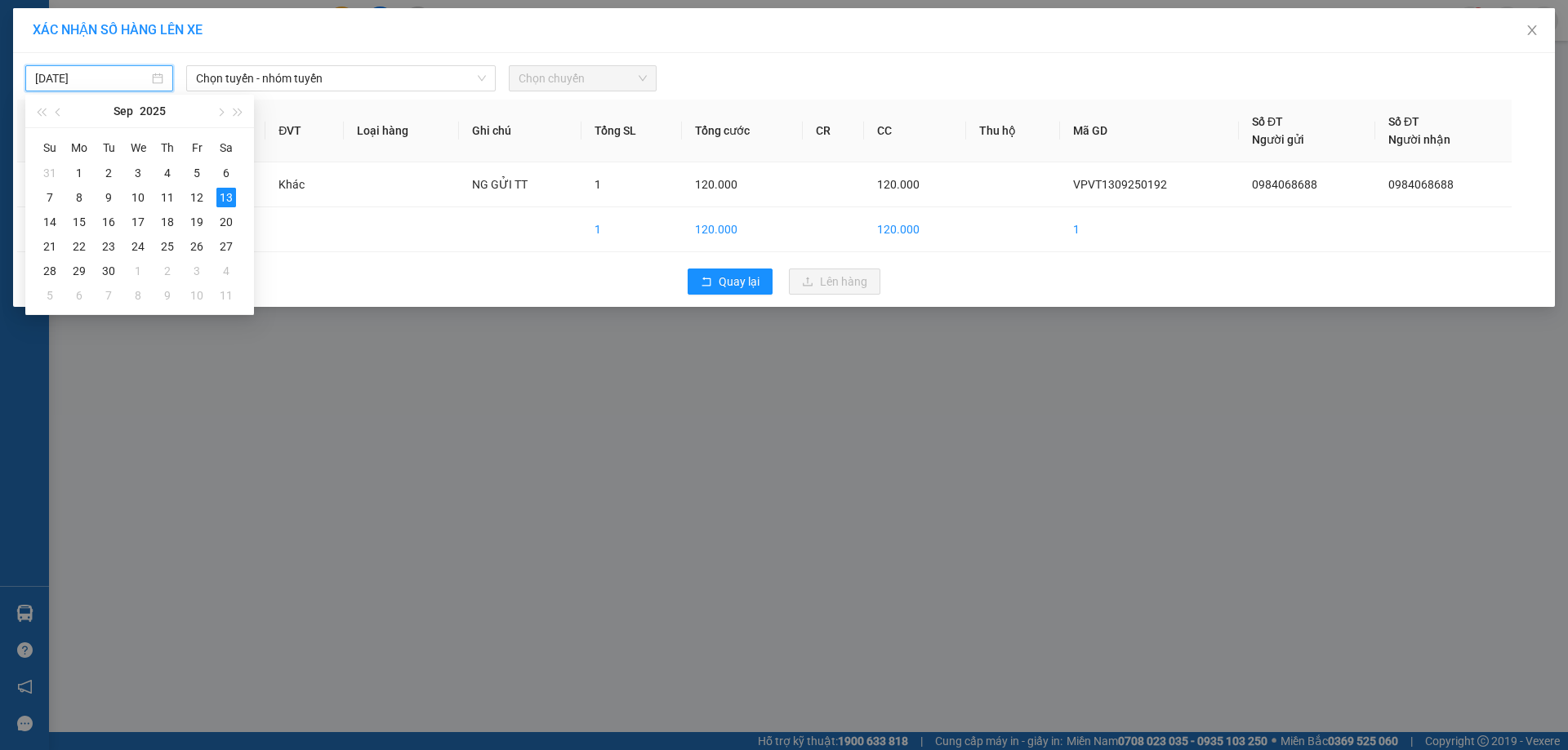
click at [125, 86] on input "[DATE]" at bounding box center [91, 78] width 113 height 18
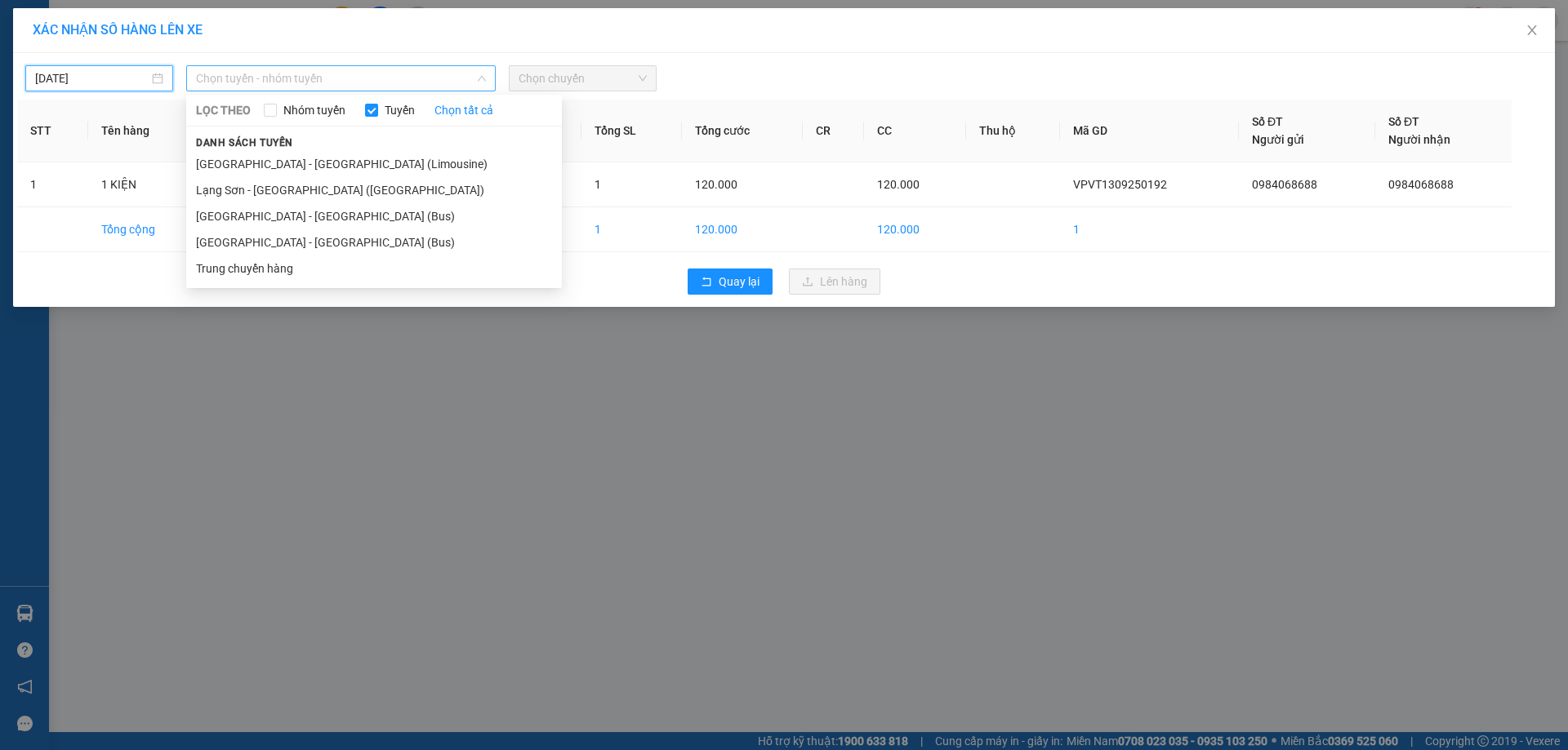
click at [366, 82] on span "Chọn tuyến - nhóm tuyến" at bounding box center [340, 79] width 289 height 24
click at [303, 166] on li "[GEOGRAPHIC_DATA] - [GEOGRAPHIC_DATA] (Limousine)" at bounding box center [374, 164] width 376 height 26
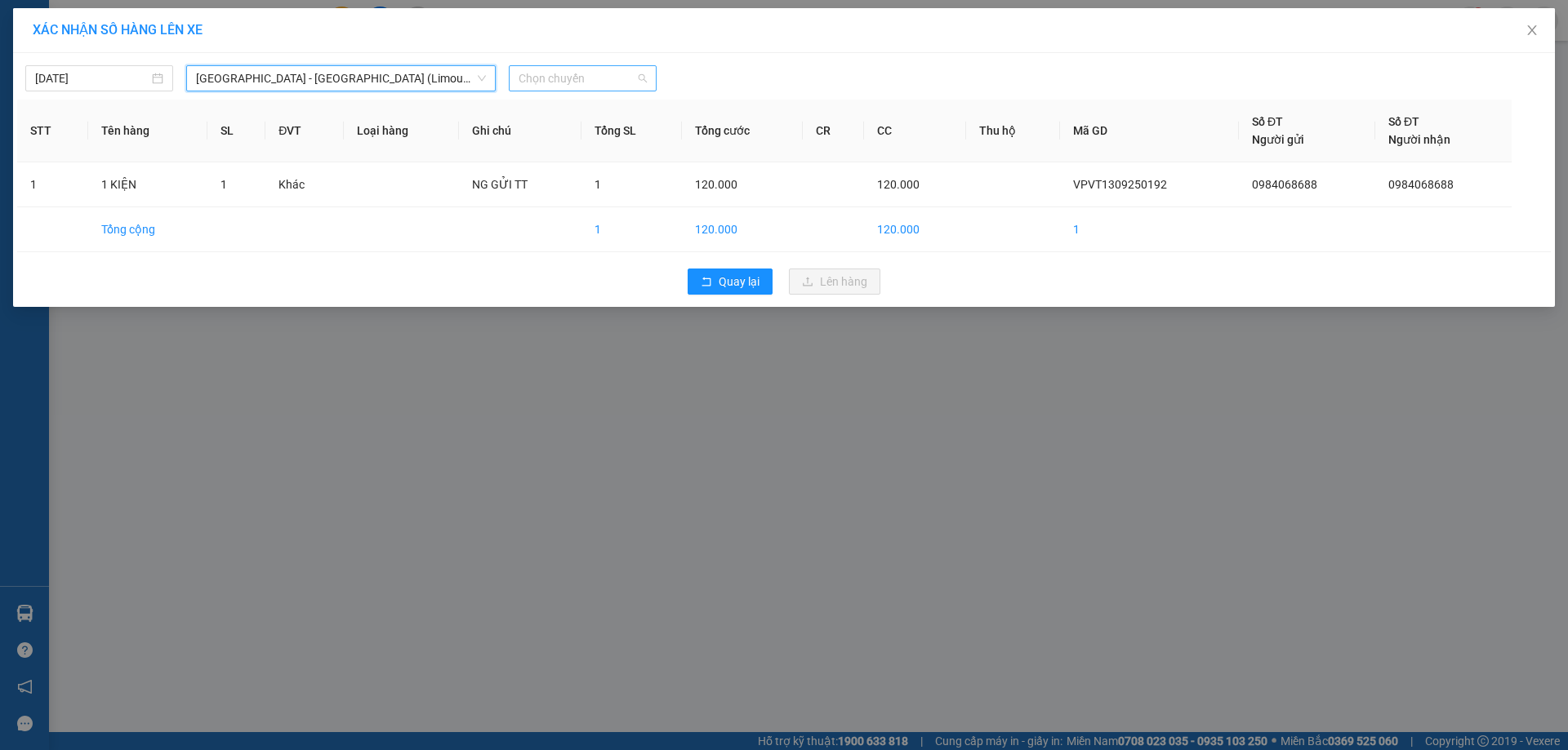
click at [636, 69] on span "Chọn chuyến" at bounding box center [583, 79] width 128 height 24
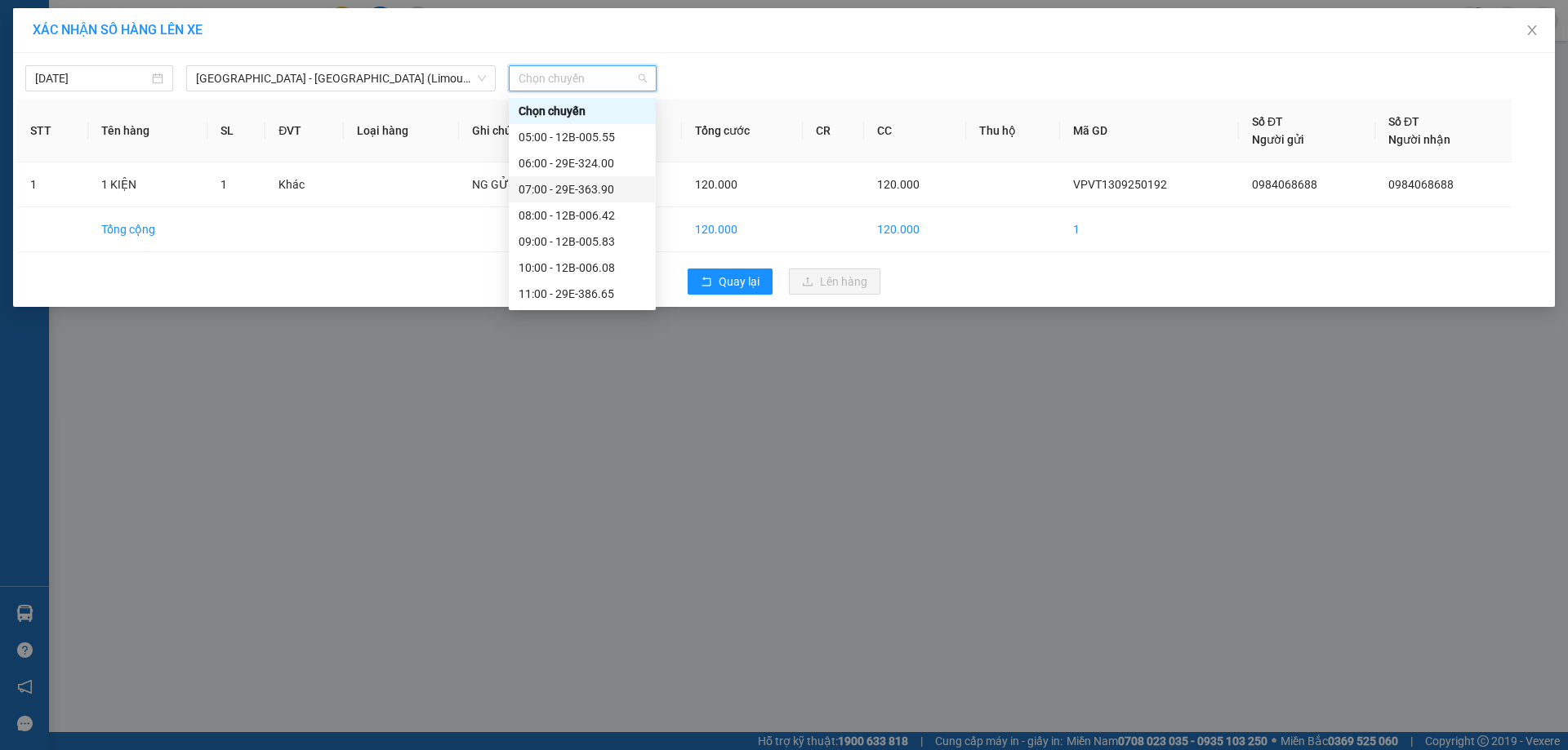
click at [591, 193] on div "07:00 - 29E-363.90" at bounding box center [583, 189] width 127 height 18
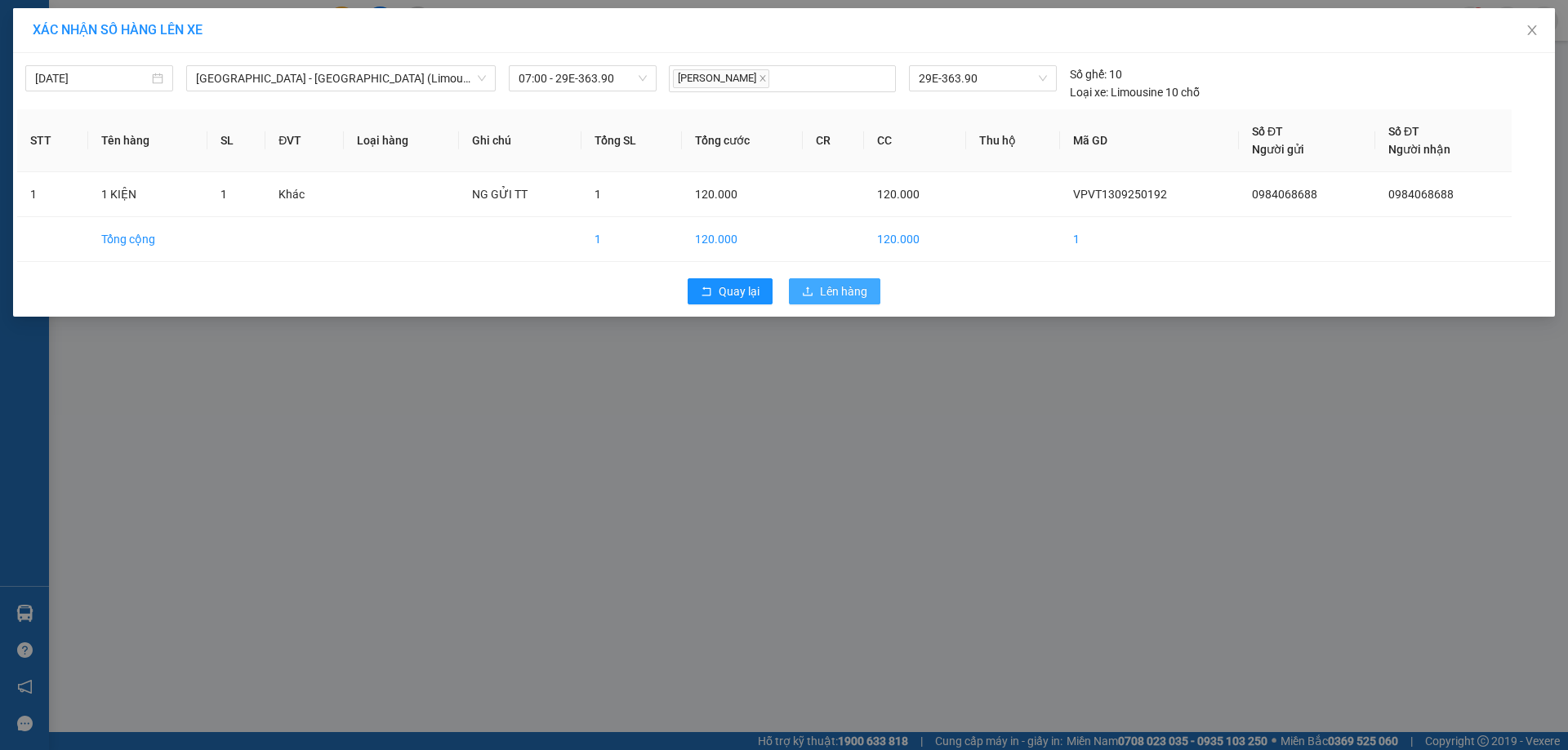
click at [828, 287] on span "Lên hàng" at bounding box center [843, 291] width 48 height 18
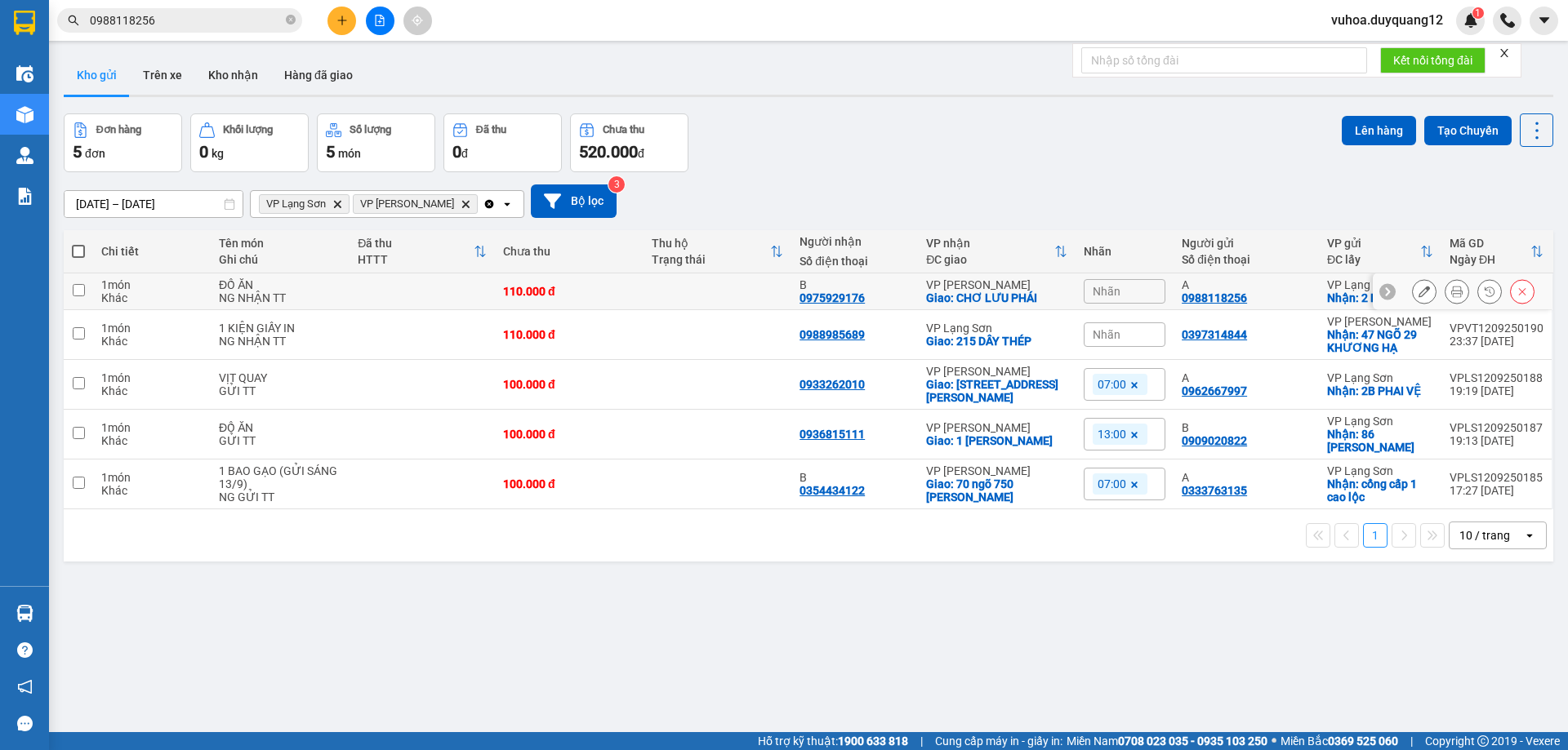
click at [82, 295] on input "checkbox" at bounding box center [79, 289] width 12 height 12
checkbox input "true"
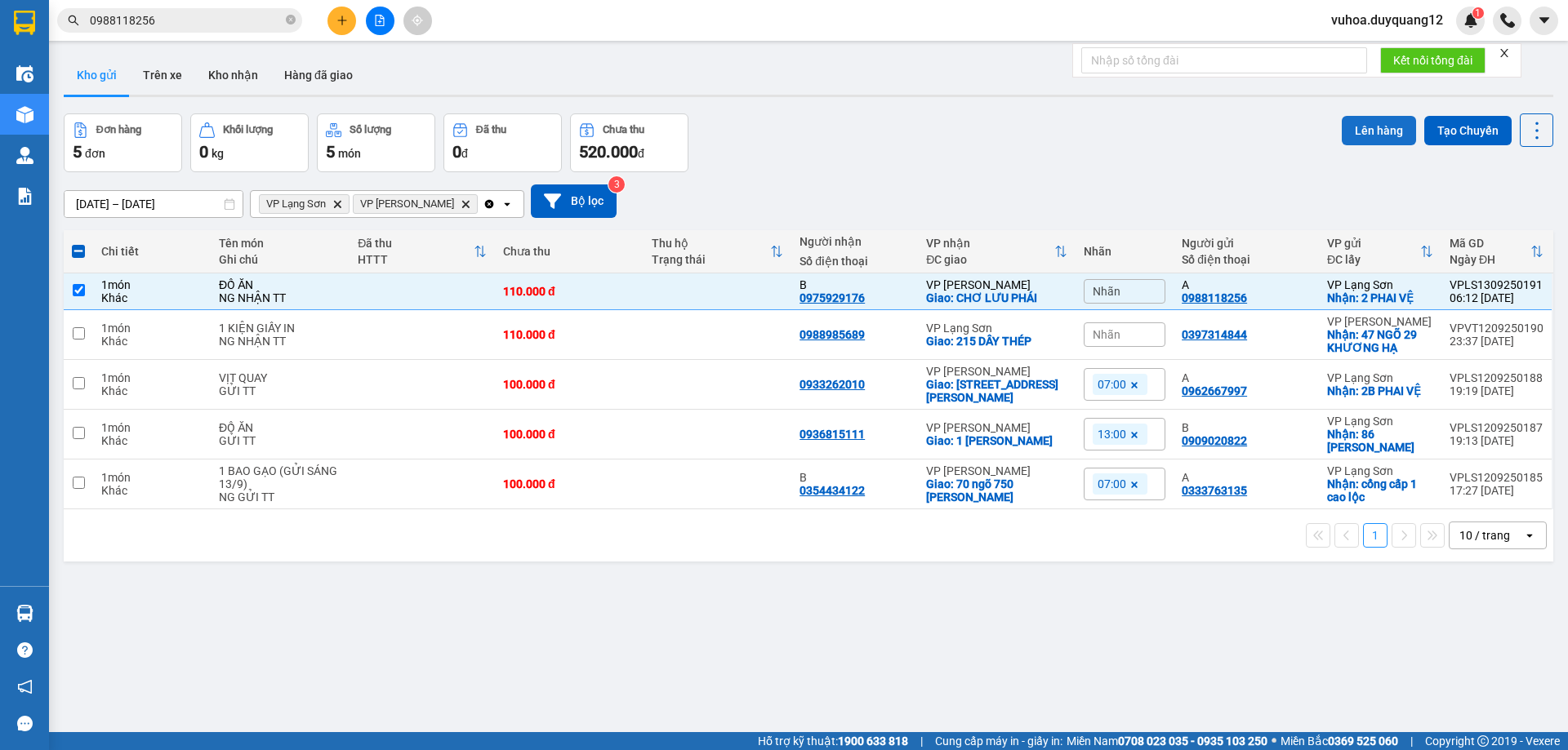
click at [1372, 136] on button "Lên hàng" at bounding box center [1378, 130] width 74 height 29
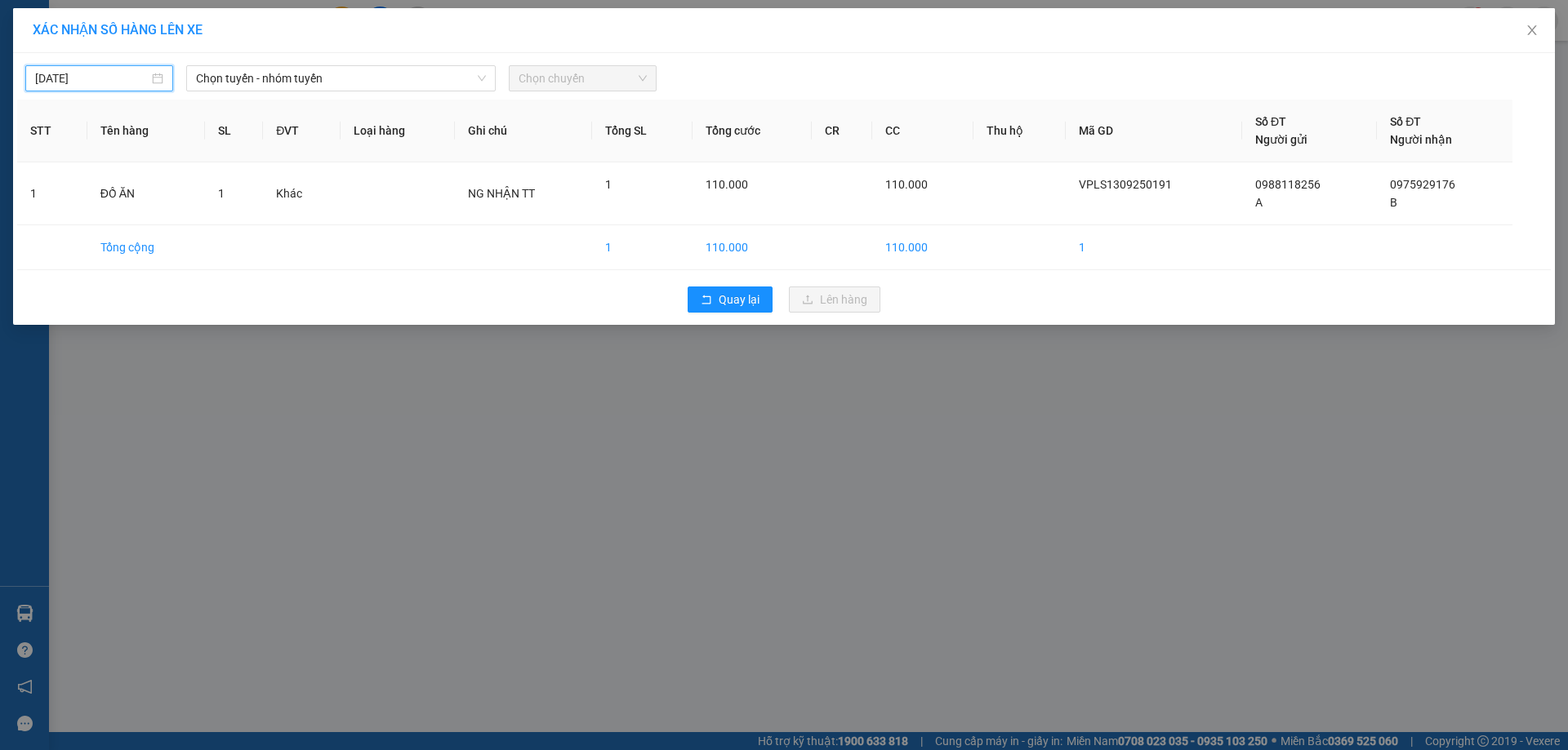
click at [80, 80] on input "[DATE]" at bounding box center [91, 78] width 113 height 18
click at [226, 202] on div "13" at bounding box center [226, 197] width 20 height 20
type input "[DATE]"
click at [333, 85] on span "Chọn tuyến - nhóm tuyến" at bounding box center [340, 79] width 289 height 24
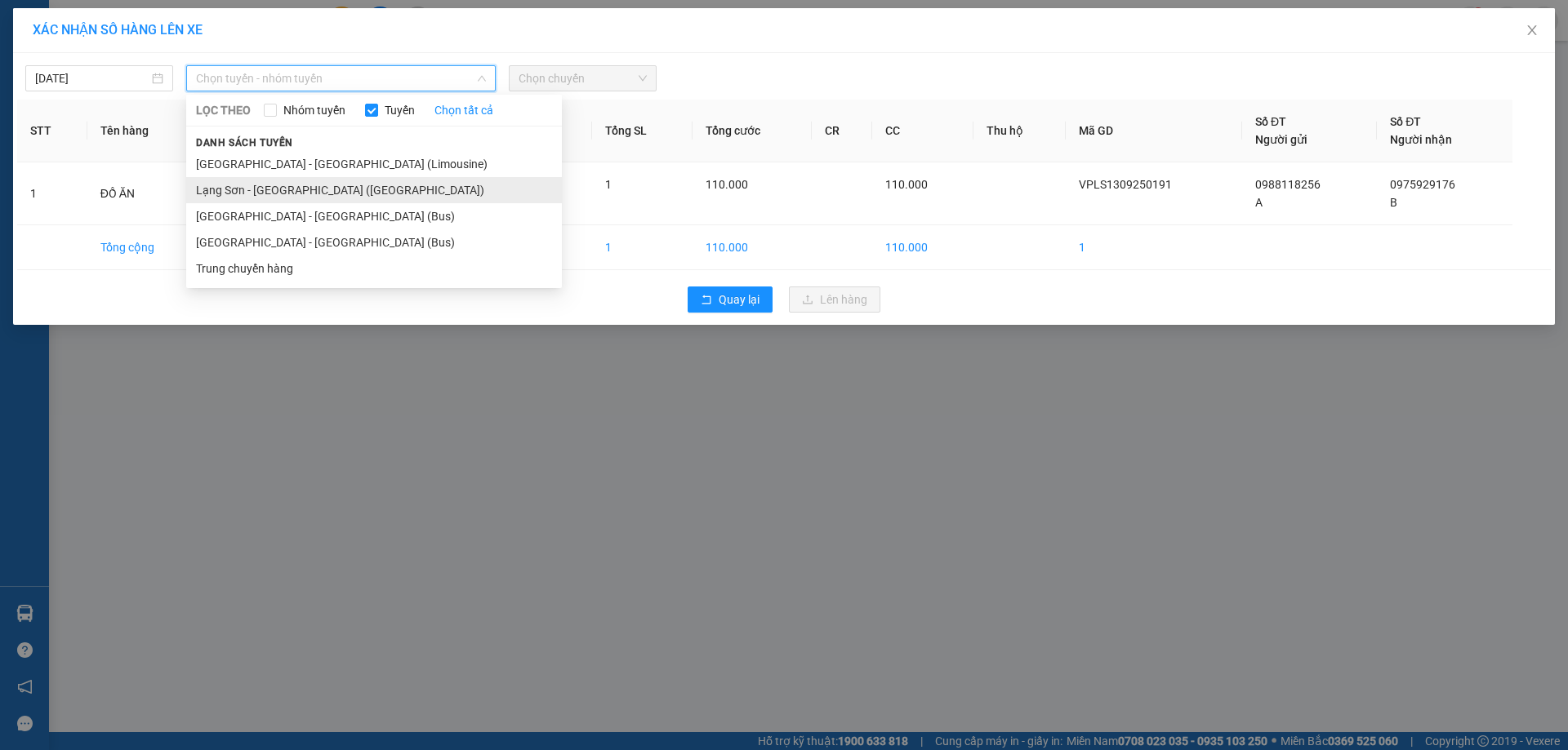
click at [313, 191] on li "Lạng Sơn - [GEOGRAPHIC_DATA] ([GEOGRAPHIC_DATA])" at bounding box center [374, 190] width 376 height 26
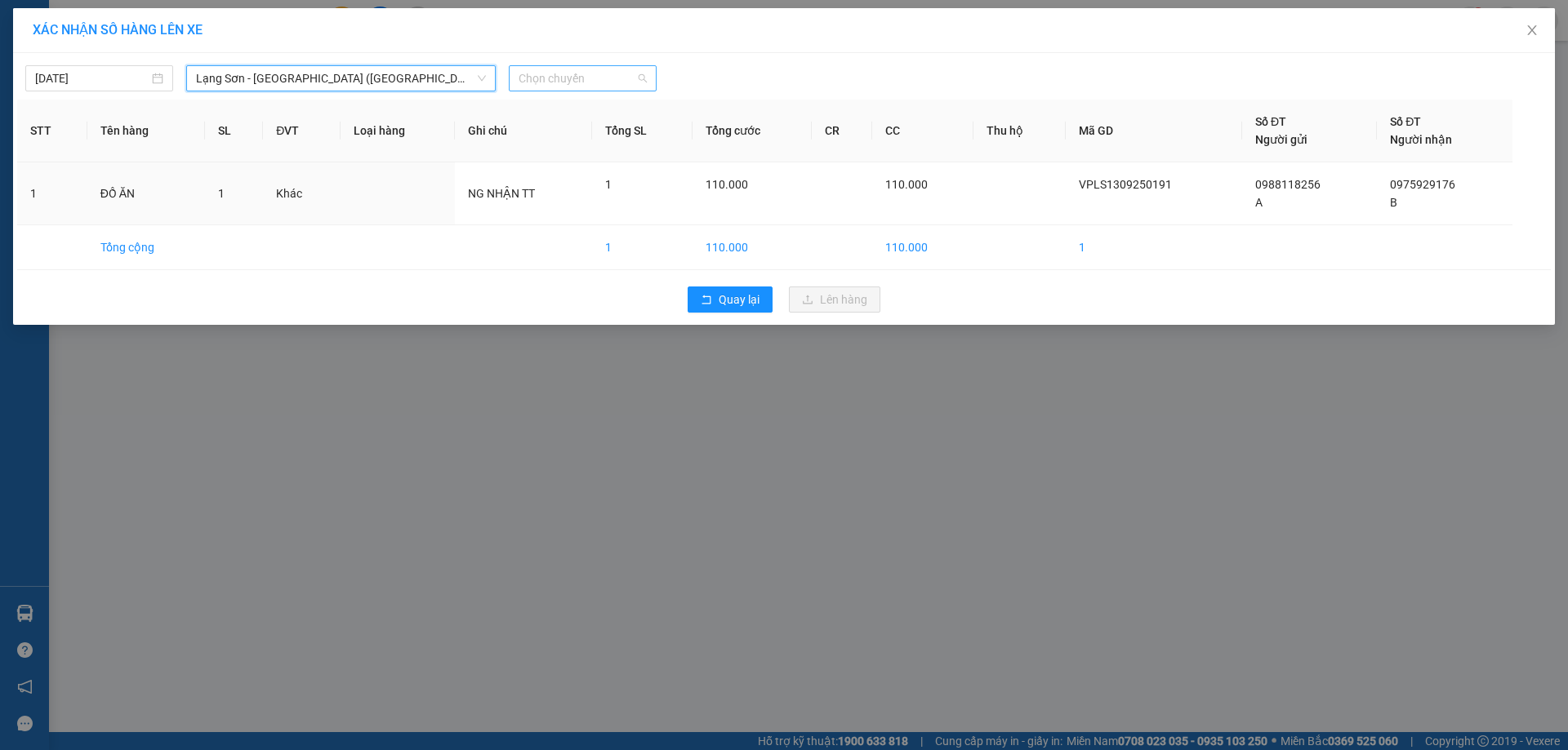
click at [601, 83] on span "Chọn chuyến" at bounding box center [583, 79] width 128 height 24
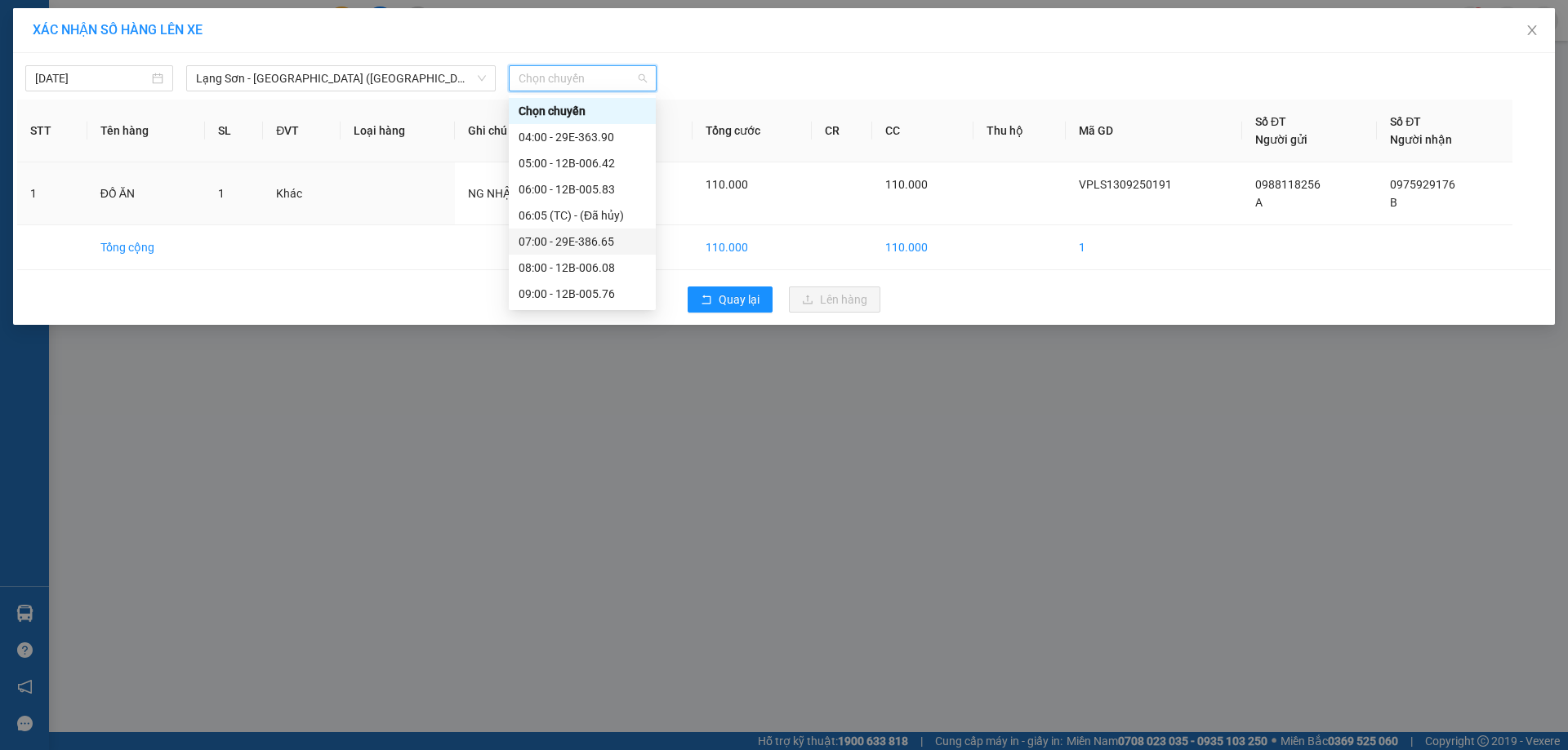
click at [586, 247] on div "07:00 - 29E-386.65" at bounding box center [583, 241] width 127 height 18
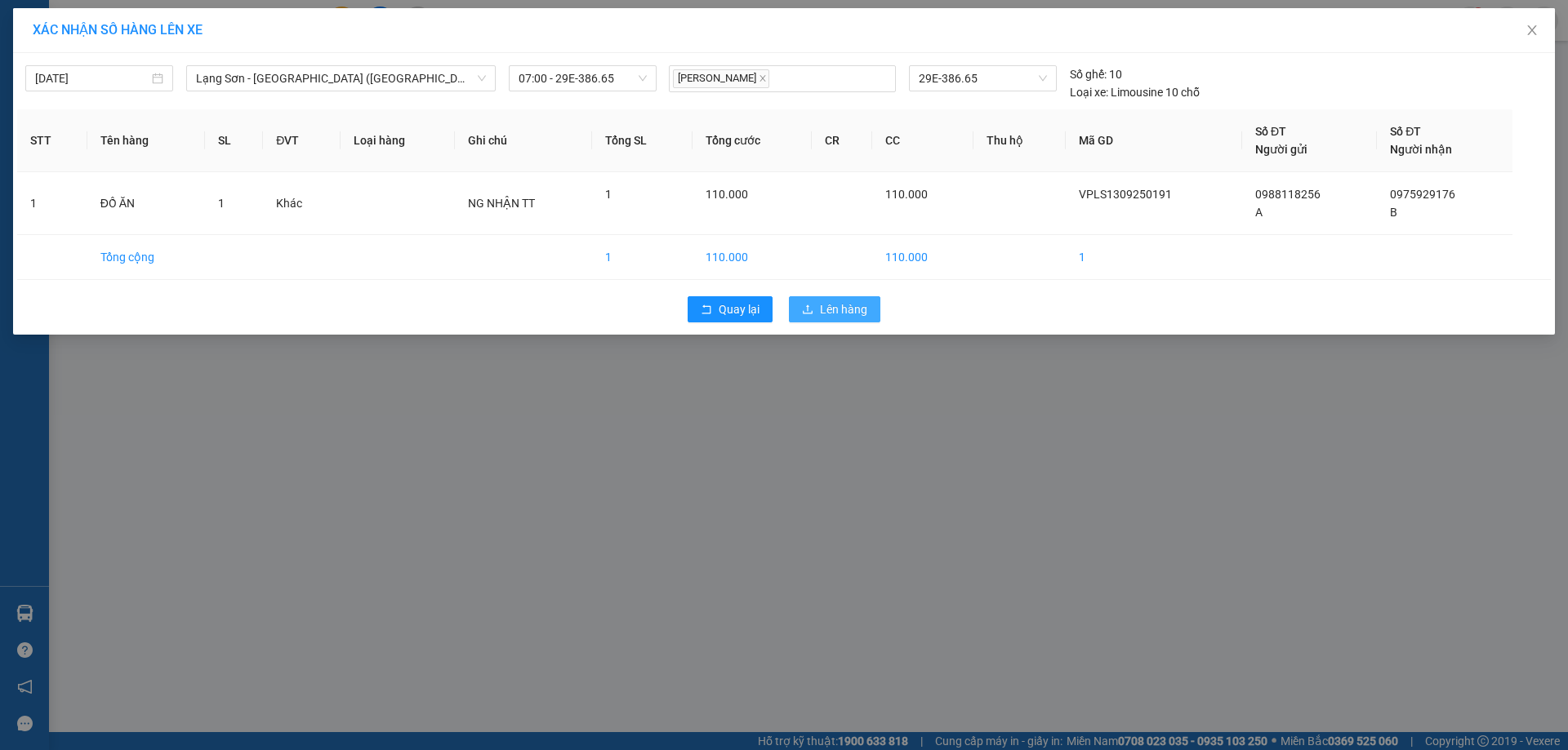
click at [867, 308] on button "Lên hàng" at bounding box center [835, 309] width 92 height 26
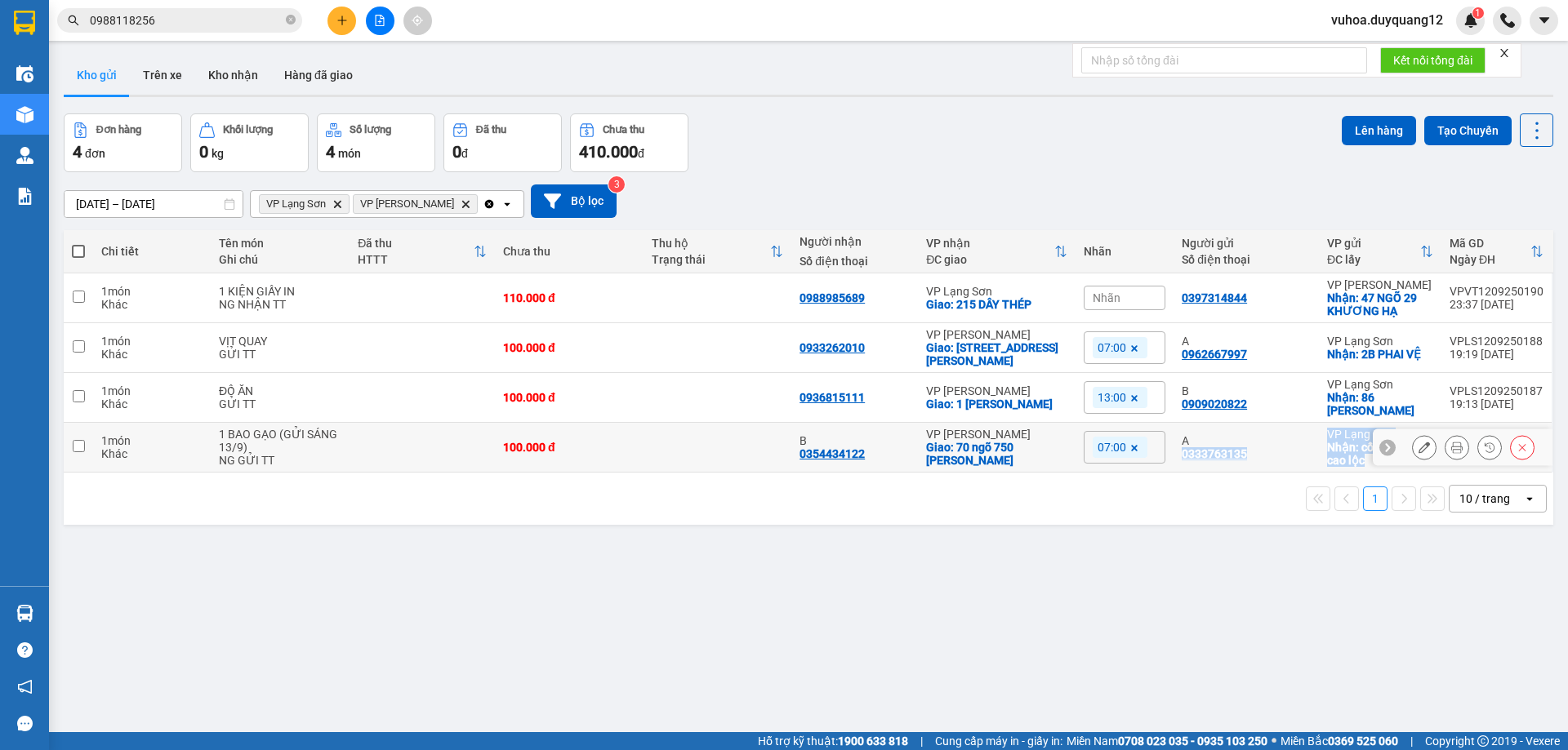
drag, startPoint x: 1388, startPoint y: 435, endPoint x: 1432, endPoint y: 425, distance: 45.1
click at [1432, 425] on div "Chi tiết Tên món Ghi chú Đã thu HTTT Chưa thu Thu hộ Trạng thái Người nhận Số đ…" at bounding box center [808, 377] width 1489 height 295
click at [1382, 292] on icon at bounding box center [1387, 298] width 11 height 11
drag, startPoint x: 1167, startPoint y: 296, endPoint x: 1419, endPoint y: 316, distance: 252.8
click at [1419, 316] on tr "1 món Khác 1 KIỆN GIẤY IN NG NHẬN TT 110.000 đ 0988985689 VP Lạng Sơn Giao: 215…" at bounding box center [808, 298] width 1489 height 50
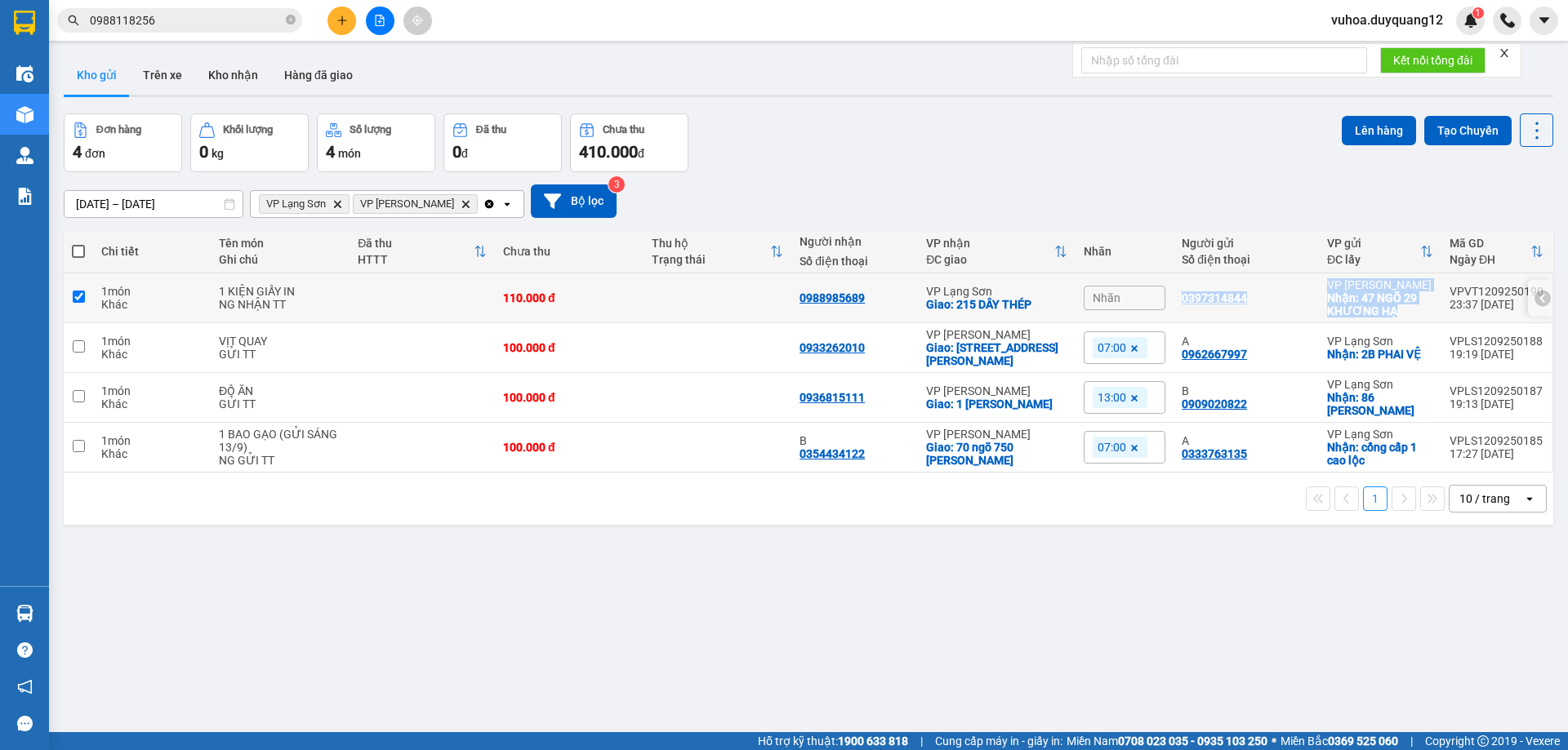
checkbox input "true"
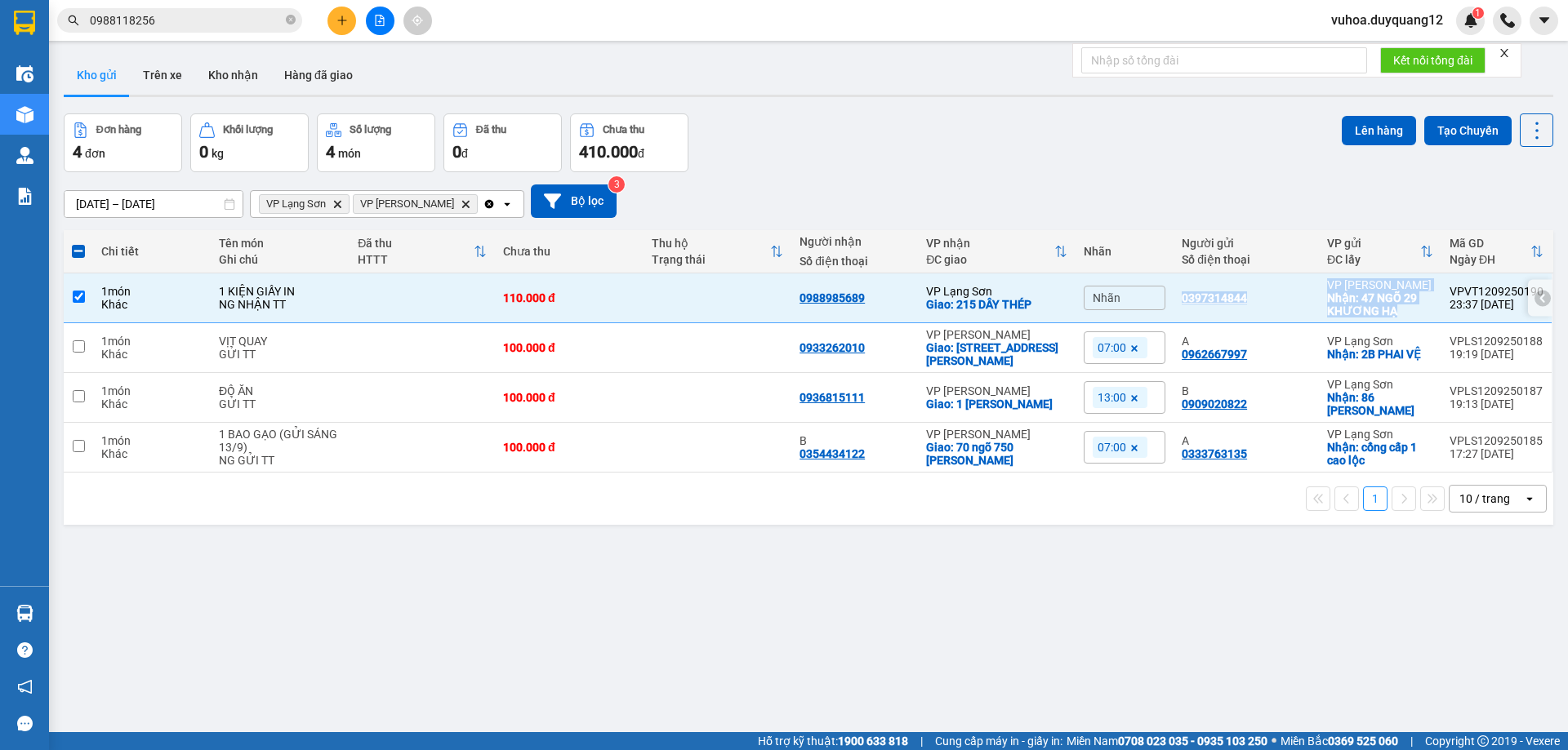
copy tr "0397314844 VP [PERSON_NAME]: 47 NGÕ 29 KHƯƠNG HẠ"
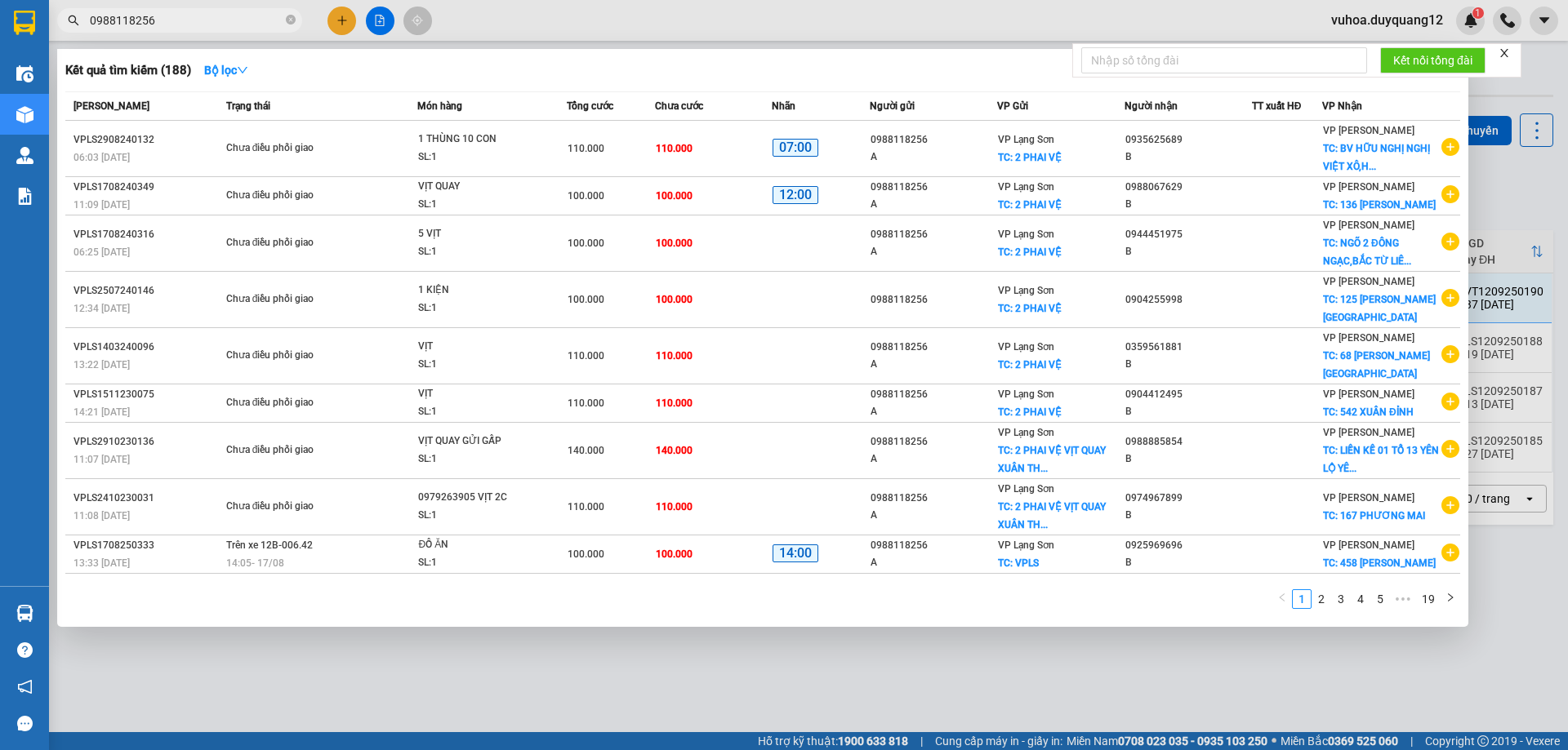
drag, startPoint x: 160, startPoint y: 22, endPoint x: 28, endPoint y: 22, distance: 132.0
click at [28, 22] on section "Kết quả tìm kiếm ( 188 ) Bộ lọc Mã ĐH Trạng thái Món hàng Tổng cước Chưa cước N…" at bounding box center [784, 375] width 1568 height 750
